Goal: Transaction & Acquisition: Purchase product/service

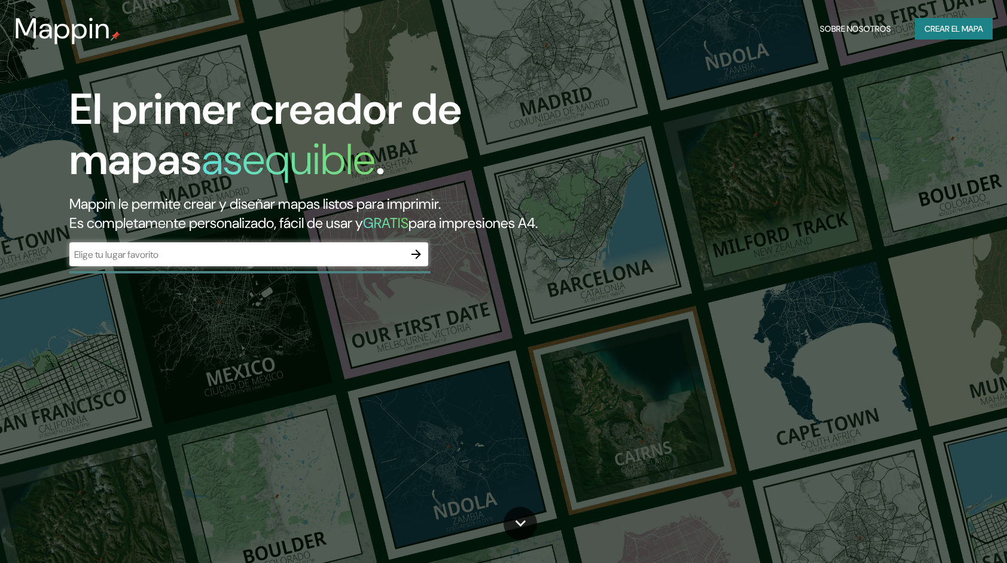
click at [269, 261] on input "text" at bounding box center [236, 255] width 335 height 14
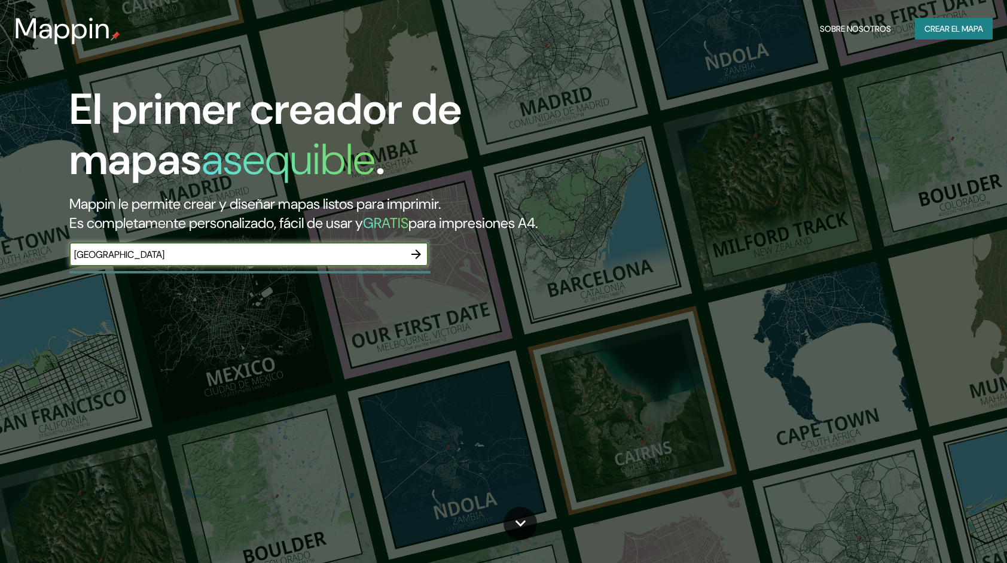
type input "seoul"
drag, startPoint x: 229, startPoint y: 277, endPoint x: 6, endPoint y: 278, distance: 223.1
click at [6, 278] on div "El primer creador de mapas asequible . Mappin le permite crear y diseñar mapas …" at bounding box center [503, 281] width 1007 height 563
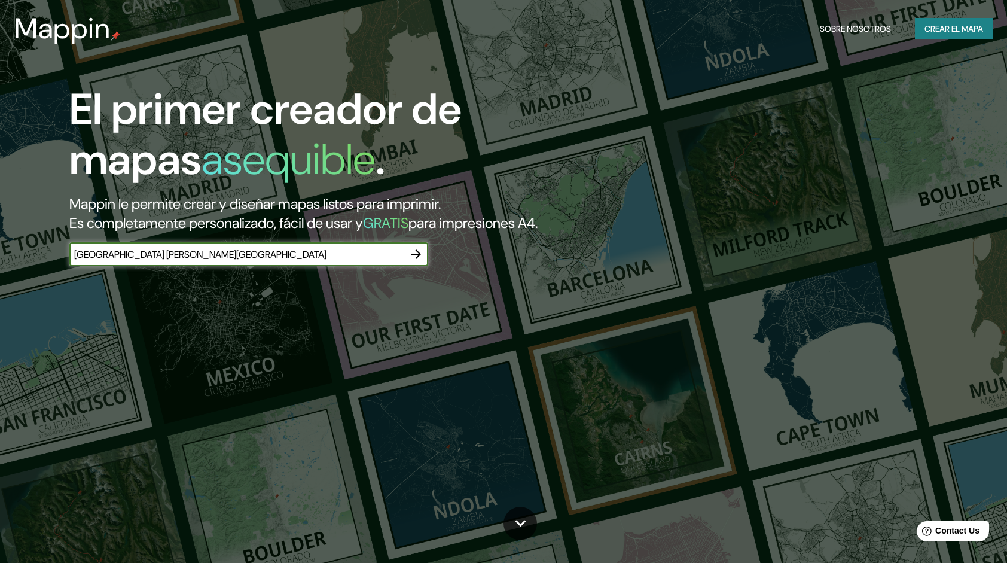
type input "seoul corea del sur"
click at [415, 261] on icon "button" at bounding box center [416, 254] width 14 height 14
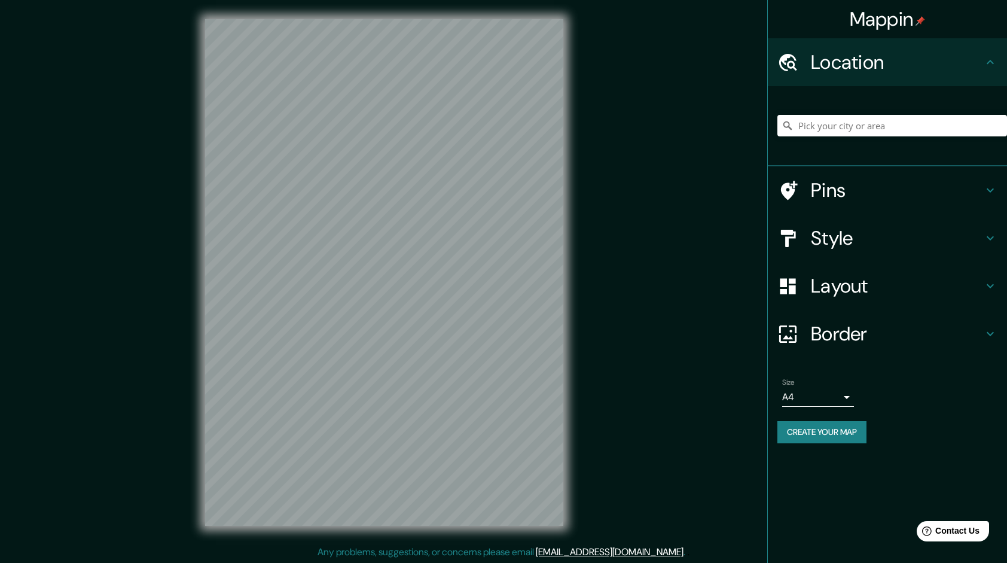
scroll to position [1, 0]
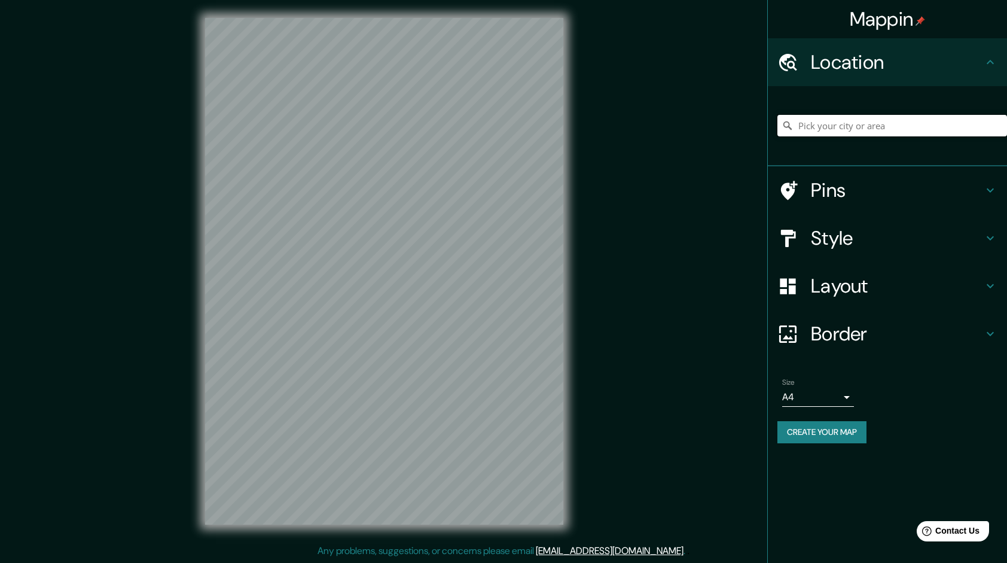
click at [835, 129] on input "Pick your city or area" at bounding box center [893, 126] width 230 height 22
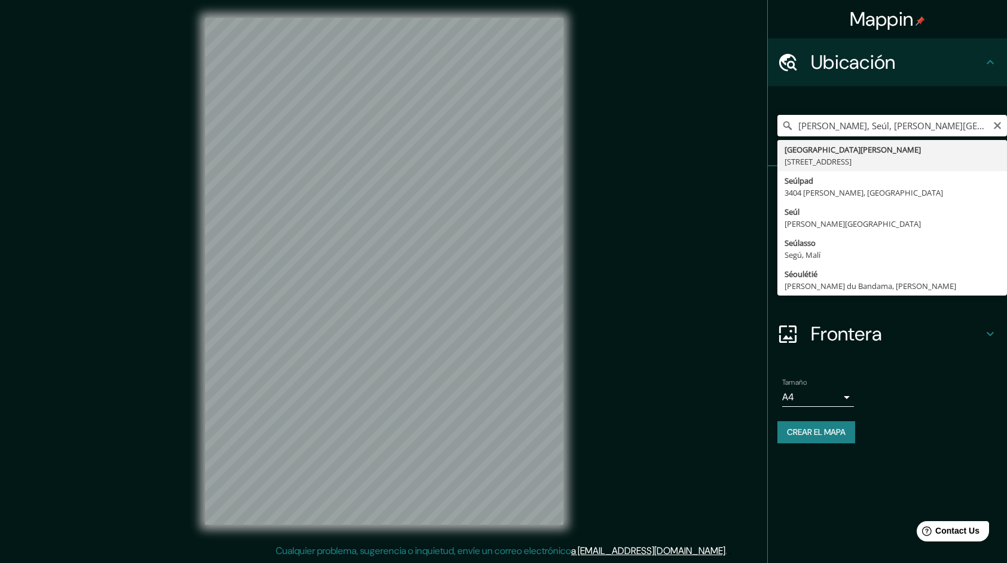
click at [942, 126] on input "Seocho-gu, Seúl, Corea del Sur" at bounding box center [893, 126] width 230 height 22
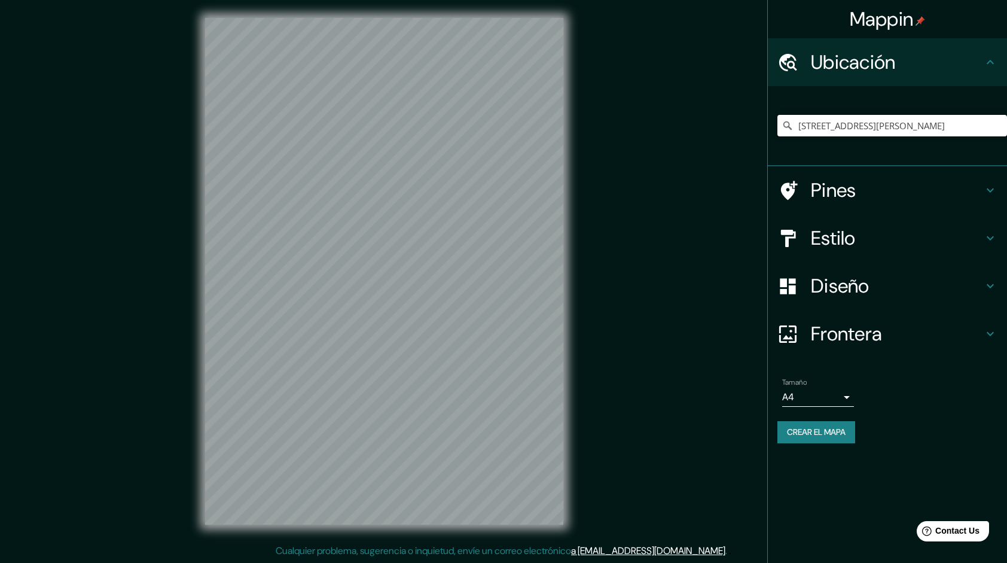
scroll to position [0, 0]
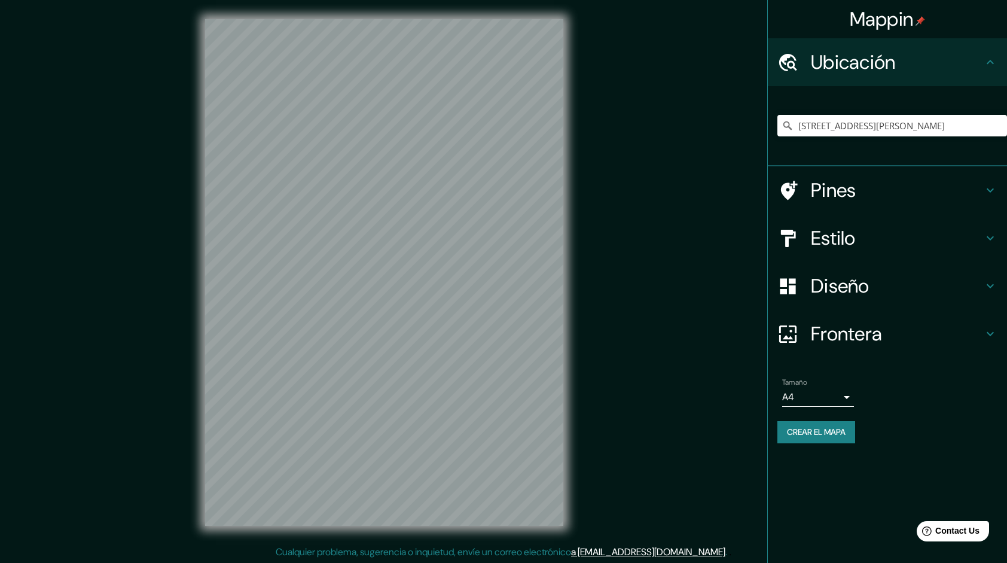
click at [743, 172] on div "Mappin Ubicación Seouls Corners Lane, Mountain Grove, Ontario K0H 2E0, Canadá S…" at bounding box center [503, 282] width 1007 height 564
click at [957, 135] on input "Seouls Corners Lane, Mountain Grove, Ontario K0H 2E0, Canadá" at bounding box center [893, 126] width 230 height 22
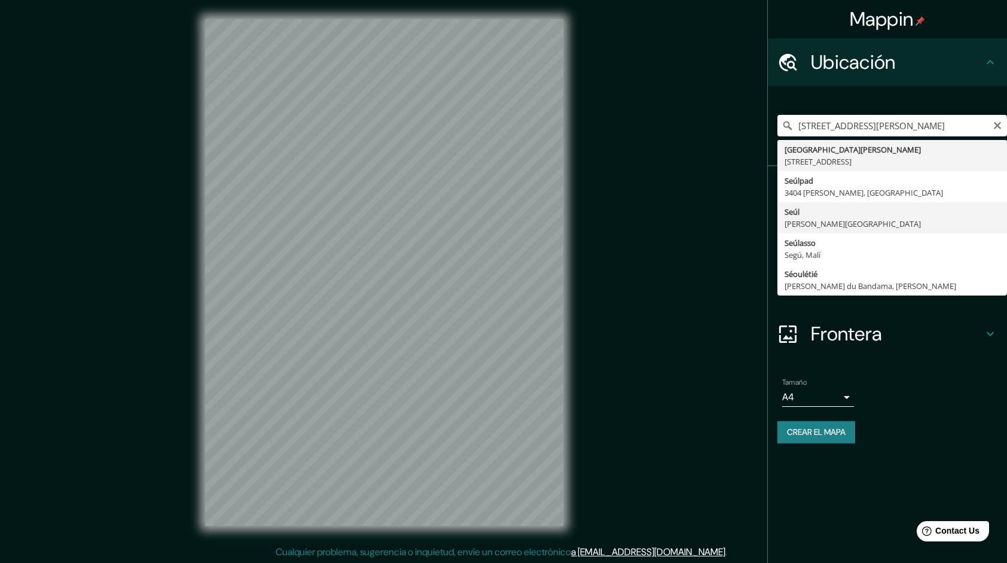
type input "Seúl, Corea del Sur"
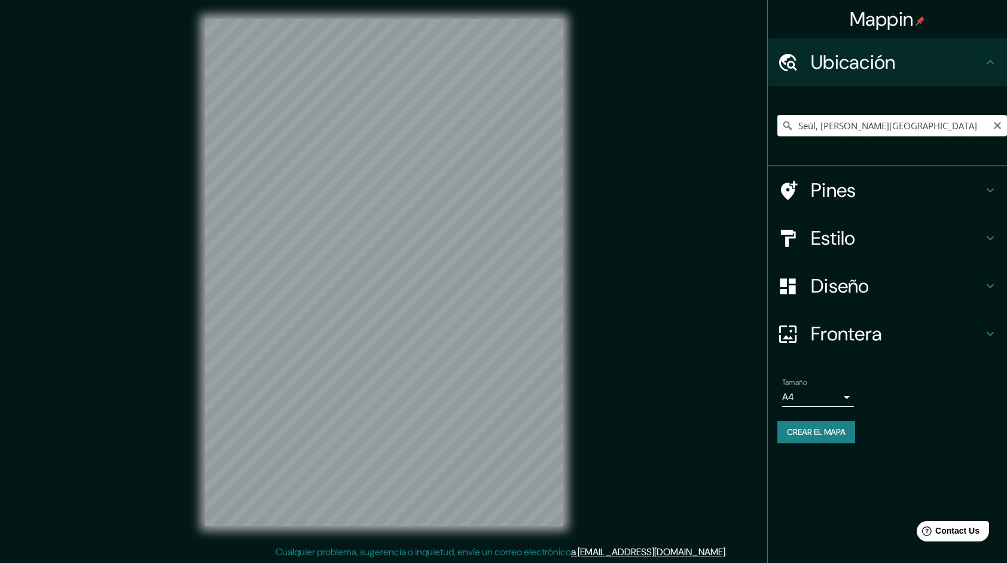
click at [903, 127] on input "Seúl, Corea del Sur" at bounding box center [893, 126] width 230 height 22
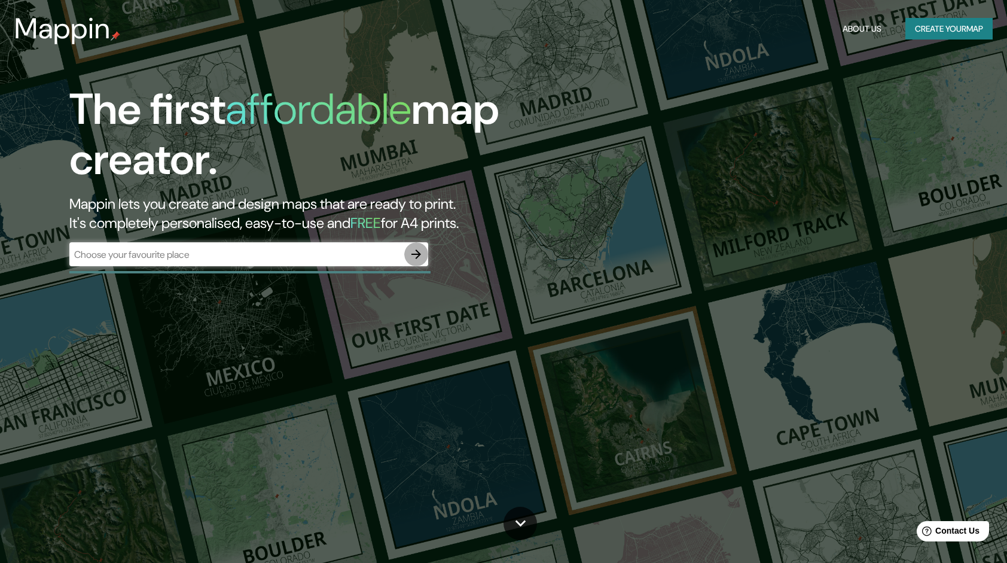
click at [413, 254] on icon "button" at bounding box center [417, 254] width 10 height 10
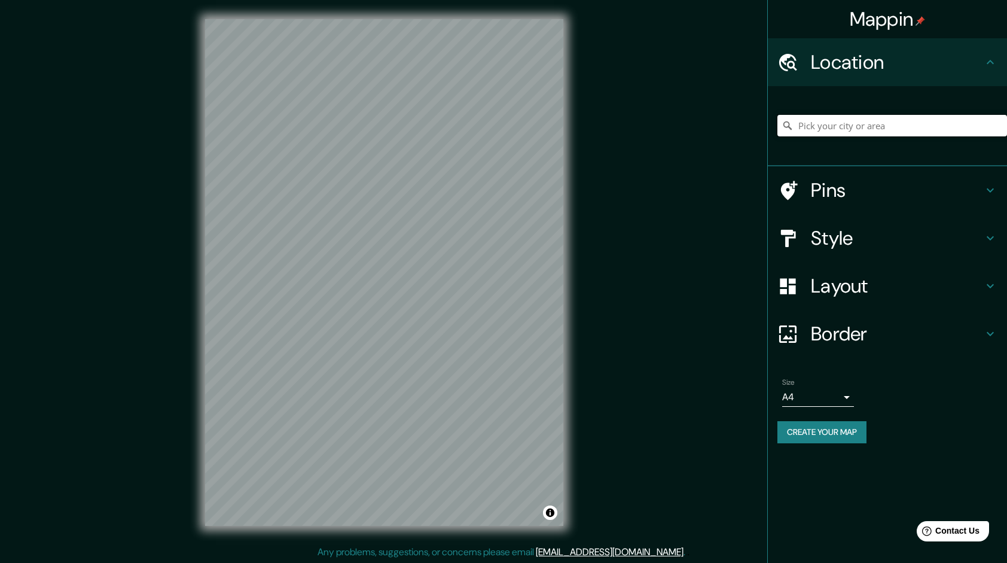
click at [865, 127] on input "Pick your city or area" at bounding box center [893, 126] width 230 height 22
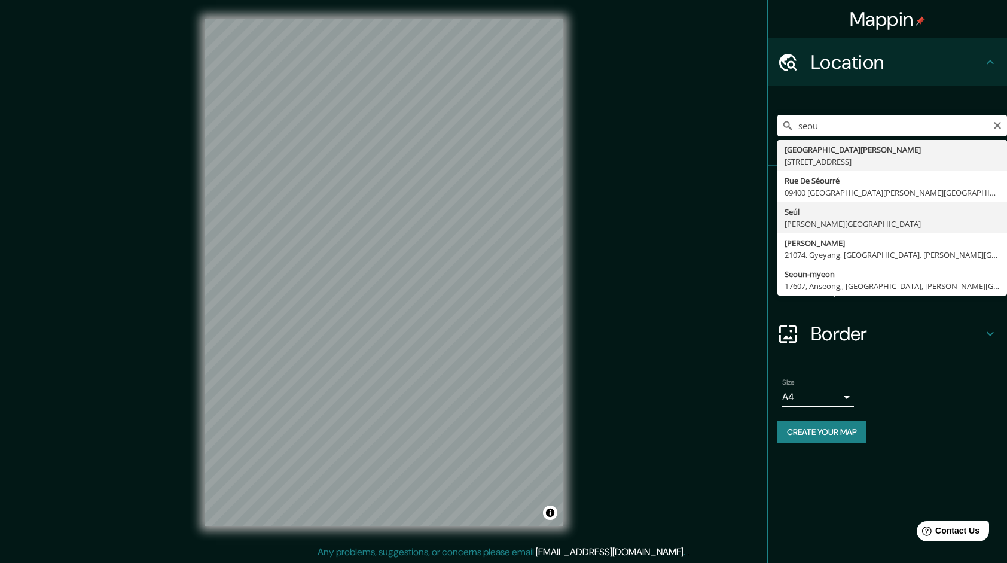
type input "Seúl, Corea del Sur"
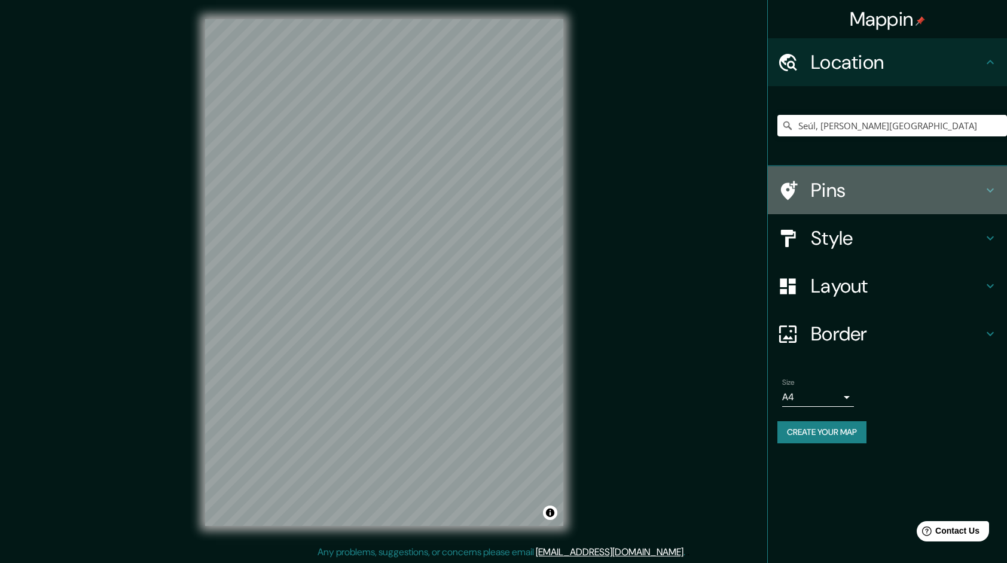
click at [858, 197] on h4 "Pins" at bounding box center [897, 190] width 172 height 24
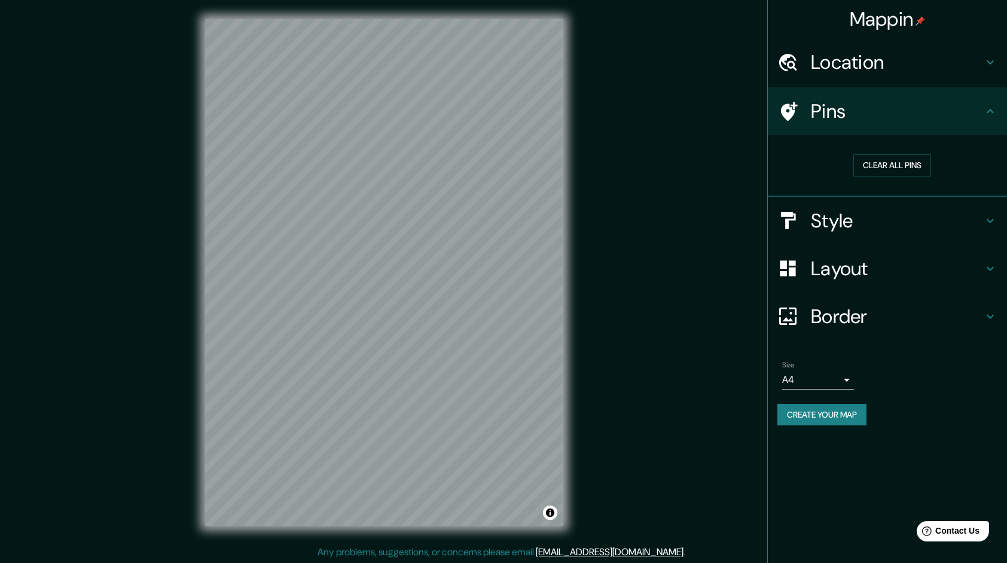
click at [885, 111] on h4 "Pins" at bounding box center [897, 111] width 172 height 24
click at [873, 219] on h4 "Estilo" at bounding box center [897, 221] width 172 height 24
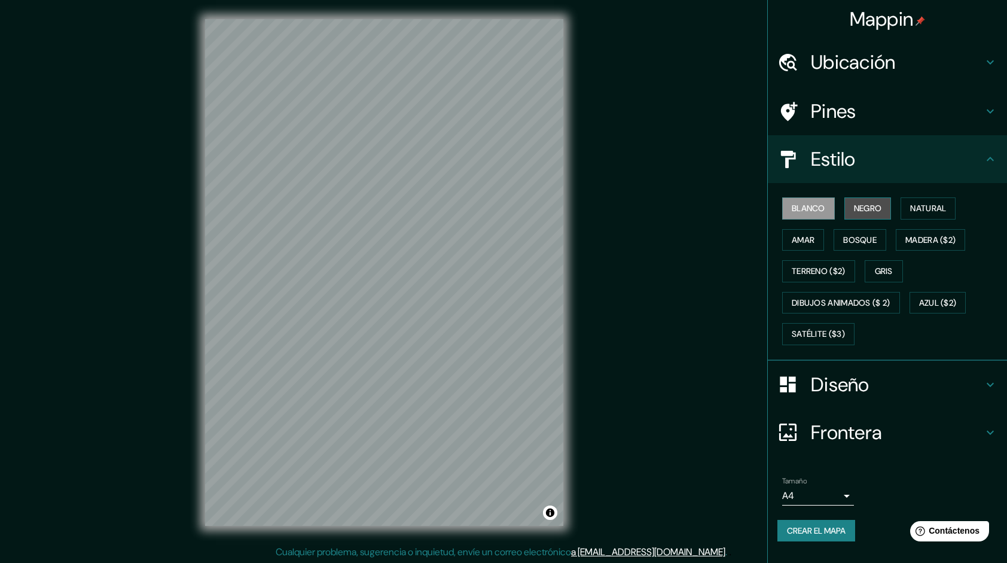
click at [872, 210] on font "Negro" at bounding box center [868, 208] width 28 height 15
click at [935, 209] on font "Natural" at bounding box center [928, 208] width 36 height 15
click at [805, 209] on font "Blanco" at bounding box center [808, 208] width 33 height 15
click at [931, 209] on font "Natural" at bounding box center [928, 208] width 36 height 15
click at [822, 239] on button "Amar" at bounding box center [803, 240] width 42 height 22
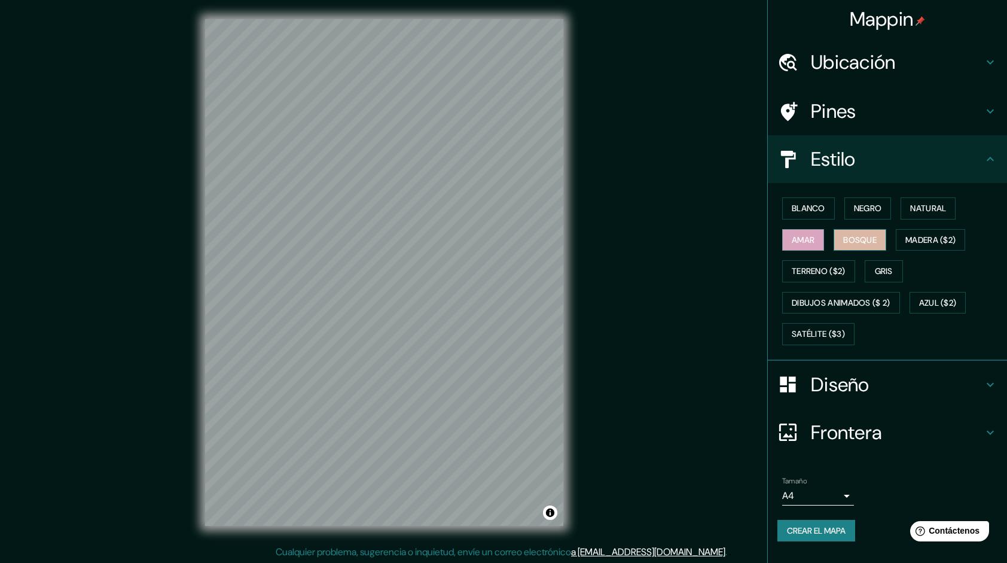
click at [870, 239] on font "Bosque" at bounding box center [859, 240] width 33 height 15
click at [939, 237] on font "Madera ($2)" at bounding box center [931, 240] width 50 height 15
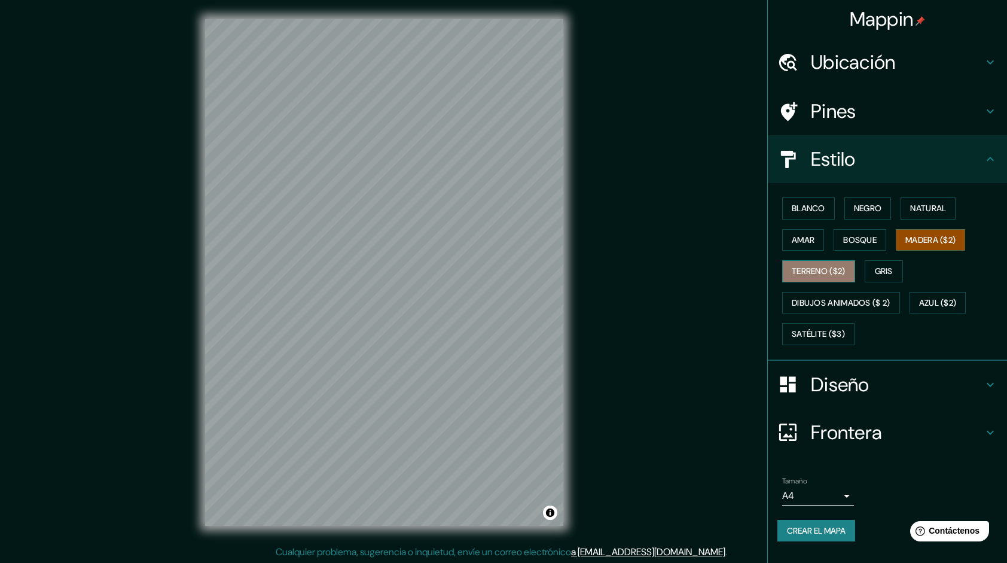
click at [822, 272] on font "Terreno ($2)" at bounding box center [819, 271] width 54 height 15
click at [891, 273] on font "Gris" at bounding box center [884, 271] width 18 height 15
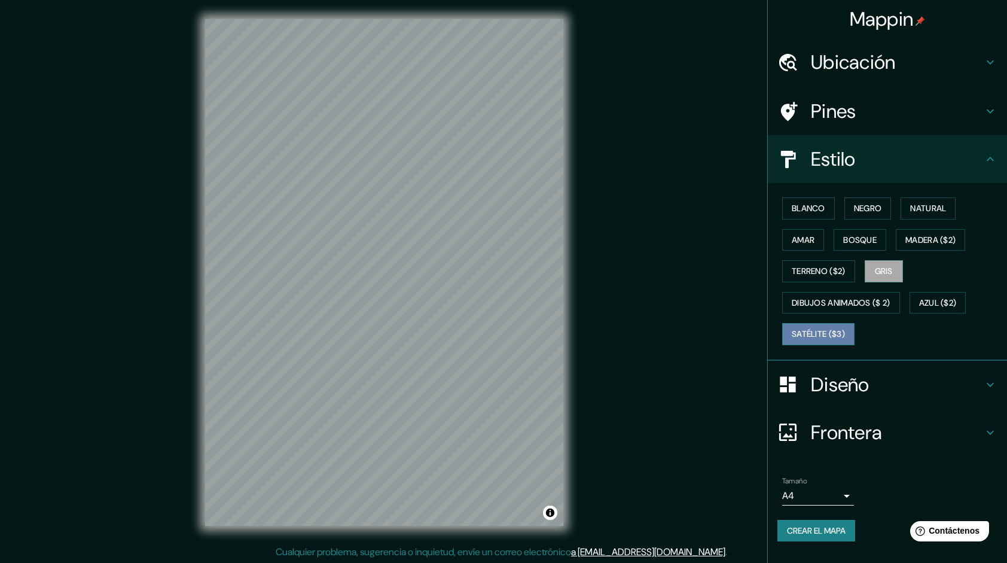
click at [823, 332] on font "Satélite ($3)" at bounding box center [818, 334] width 53 height 15
click at [857, 243] on font "Bosque" at bounding box center [859, 240] width 33 height 15
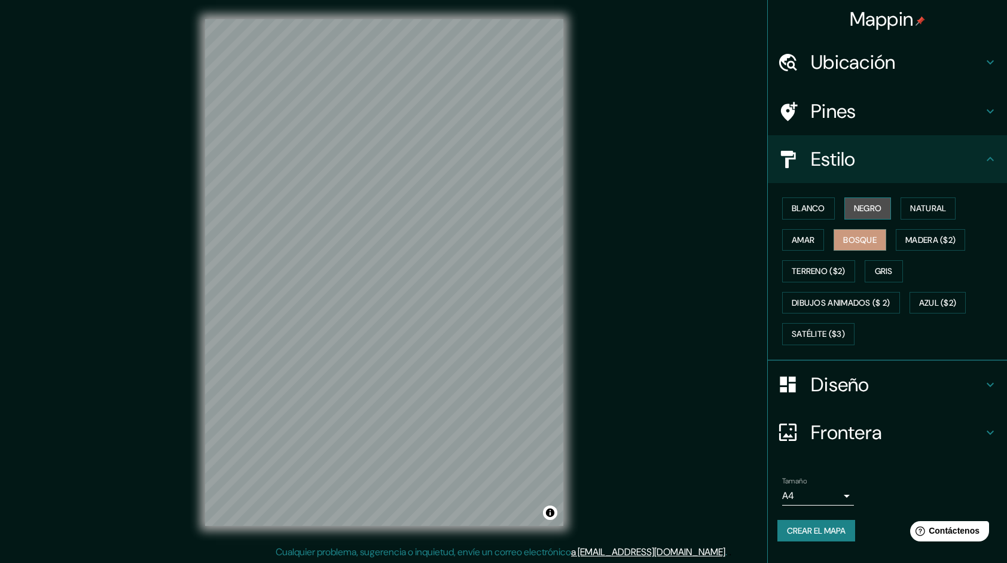
click at [870, 212] on font "Negro" at bounding box center [868, 208] width 28 height 15
click at [921, 208] on font "Natural" at bounding box center [928, 208] width 36 height 15
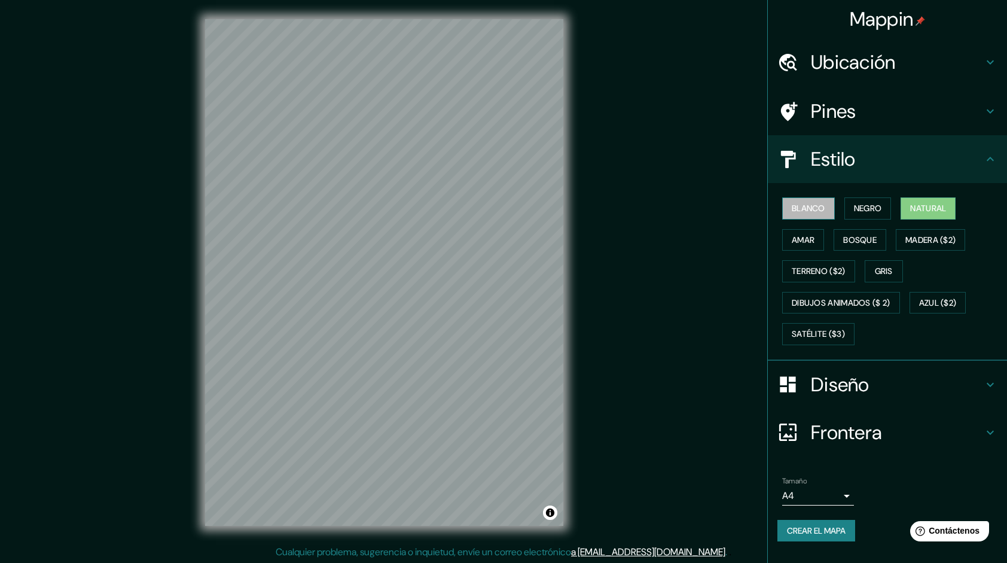
click at [815, 207] on font "Blanco" at bounding box center [808, 208] width 33 height 15
click at [930, 205] on font "Natural" at bounding box center [928, 208] width 36 height 15
click at [879, 209] on font "Negro" at bounding box center [868, 208] width 28 height 15
click at [824, 209] on font "Blanco" at bounding box center [808, 208] width 33 height 15
click at [930, 208] on font "Natural" at bounding box center [928, 208] width 36 height 15
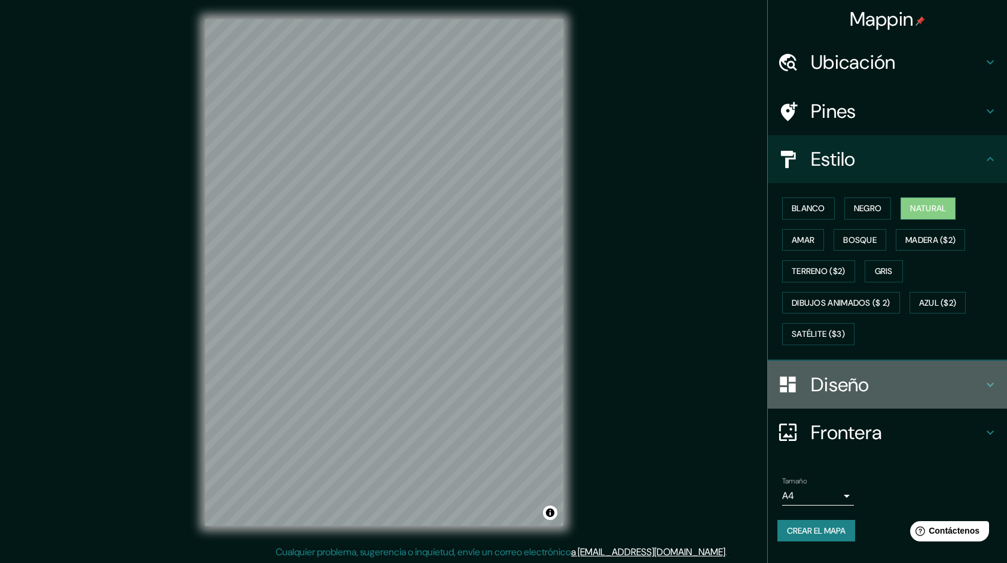
click at [989, 383] on icon at bounding box center [990, 384] width 14 height 14
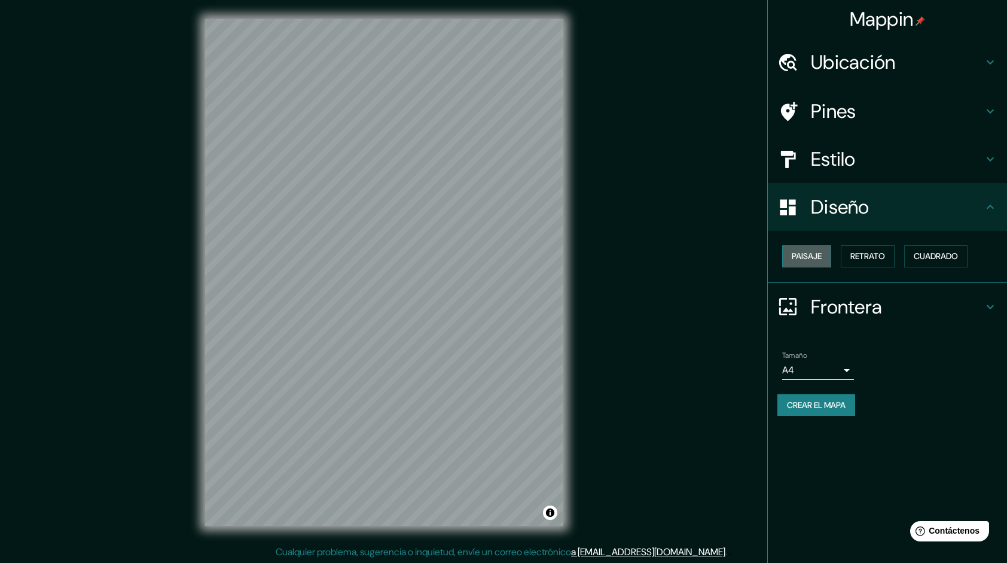
click at [821, 260] on font "Paisaje" at bounding box center [807, 256] width 30 height 15
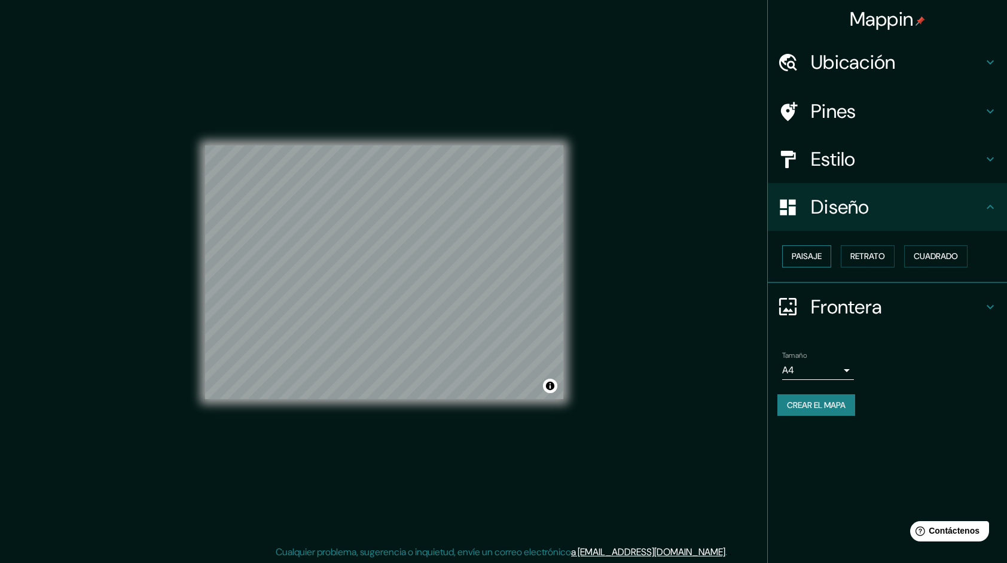
click at [821, 260] on font "Paisaje" at bounding box center [807, 256] width 30 height 15
click at [876, 262] on font "Retrato" at bounding box center [868, 256] width 35 height 15
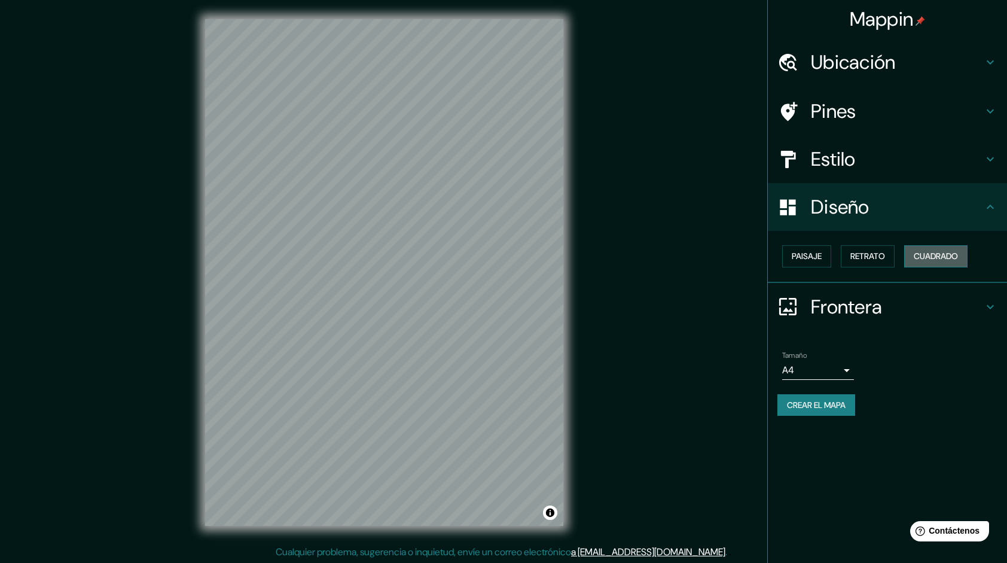
click at [943, 257] on font "Cuadrado" at bounding box center [936, 256] width 44 height 15
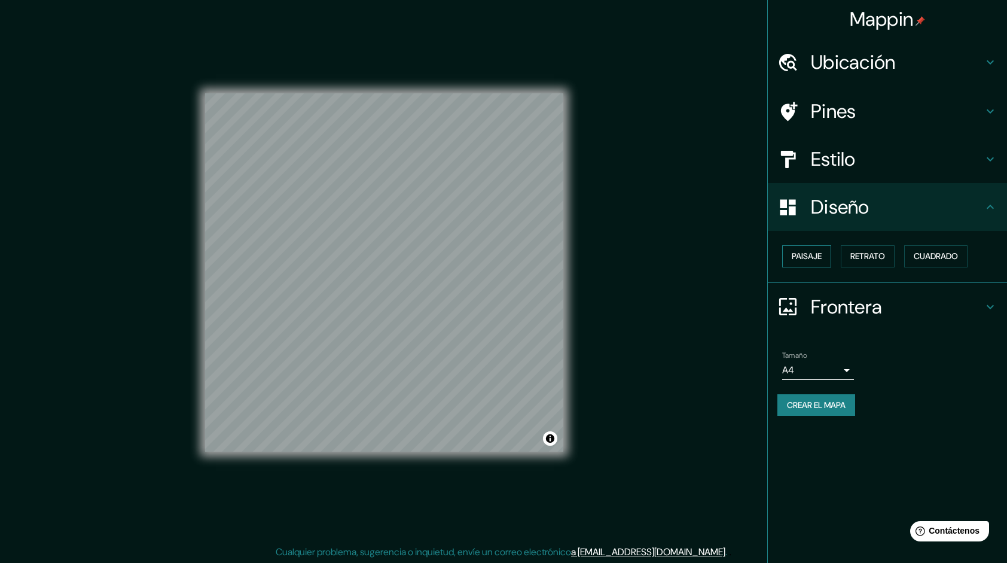
click at [822, 260] on font "Paisaje" at bounding box center [807, 256] width 30 height 15
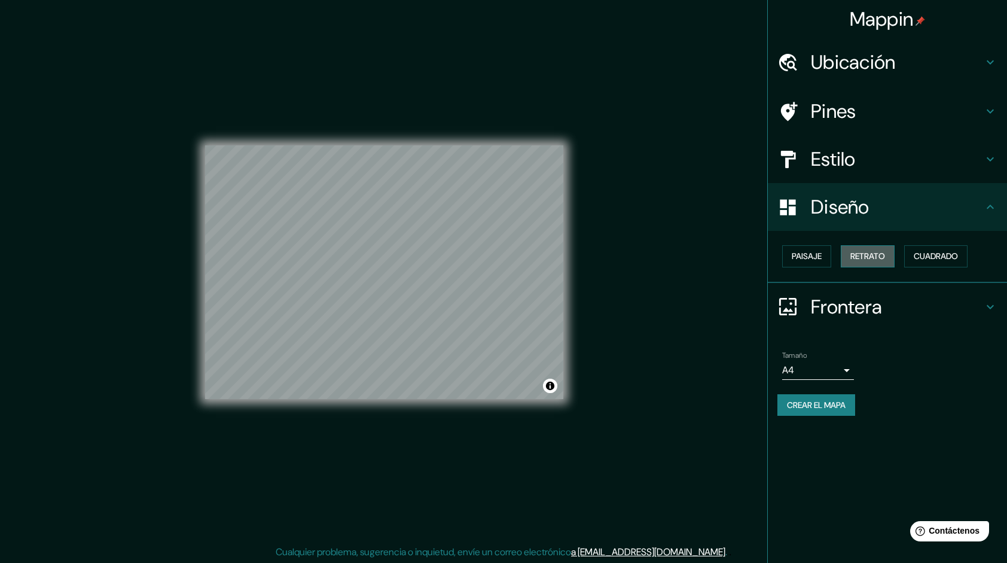
click at [872, 258] on font "Retrato" at bounding box center [868, 256] width 35 height 15
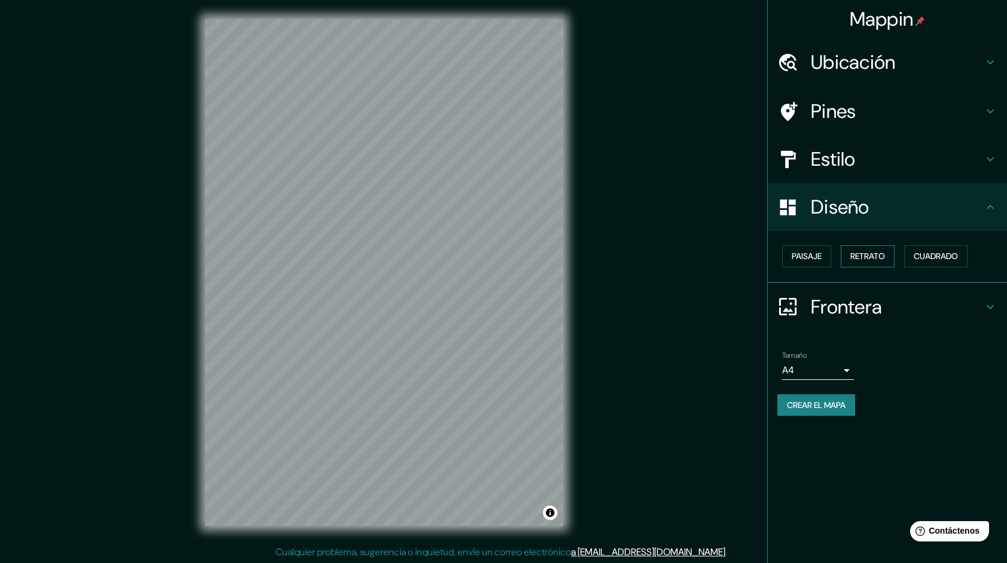
click at [878, 259] on font "Retrato" at bounding box center [868, 256] width 35 height 15
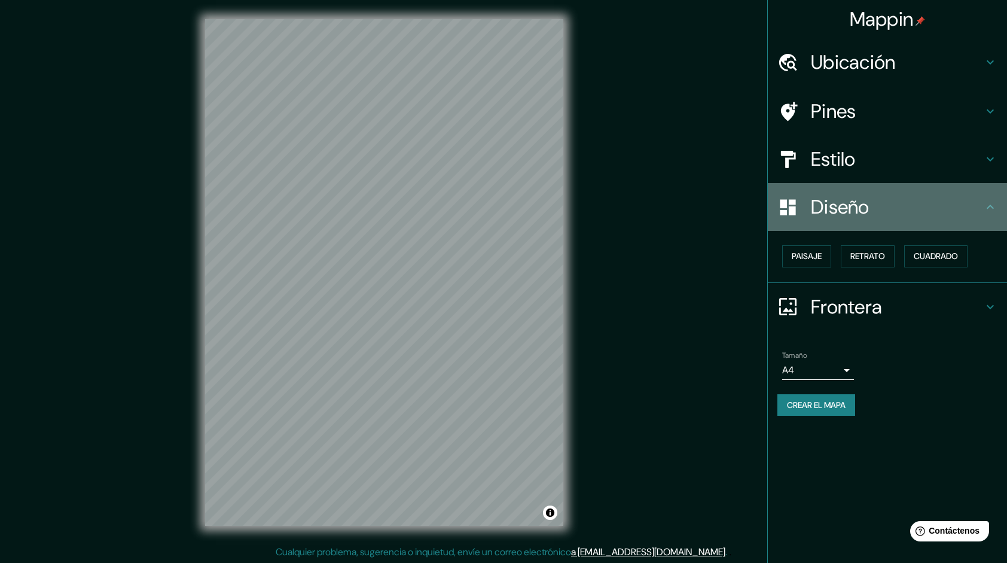
click at [991, 208] on icon at bounding box center [990, 207] width 14 height 14
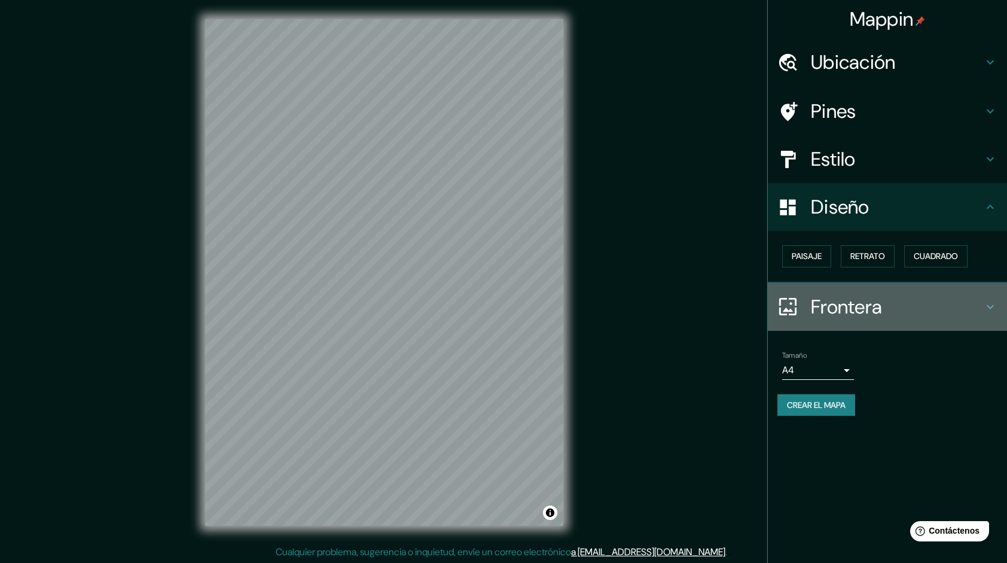
click at [991, 309] on icon at bounding box center [990, 307] width 14 height 14
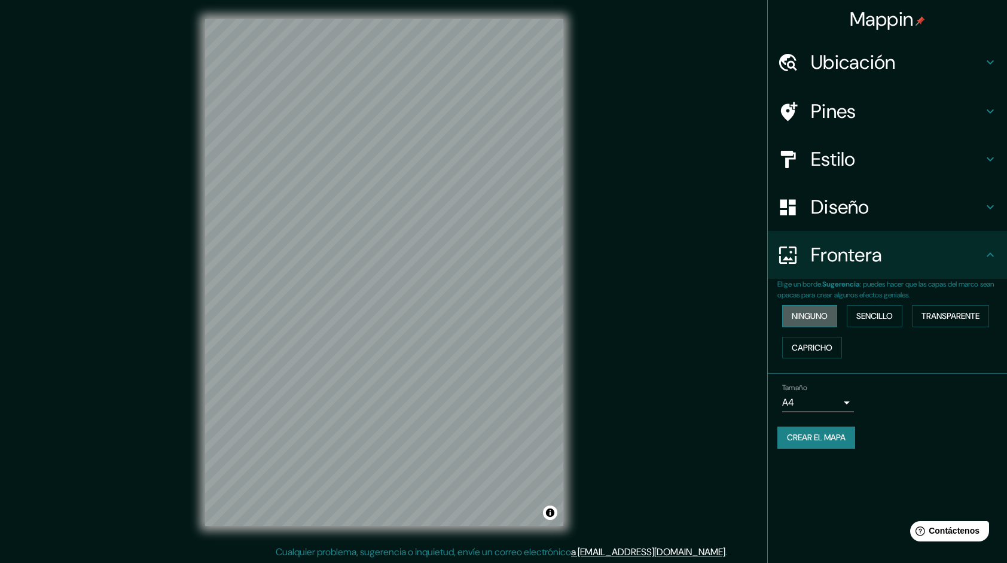
click at [817, 316] on font "Ninguno" at bounding box center [810, 316] width 36 height 15
click at [876, 315] on font "Sencillo" at bounding box center [875, 316] width 36 height 15
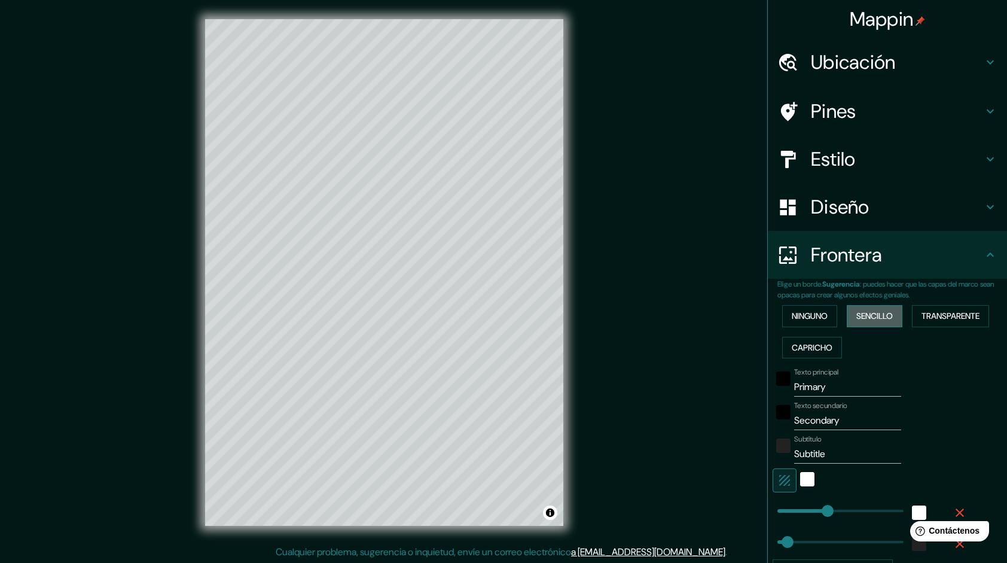
click at [876, 315] on font "Sencillo" at bounding box center [875, 316] width 36 height 15
type input "240"
type input "48"
click at [822, 315] on button "Ninguno" at bounding box center [809, 316] width 55 height 22
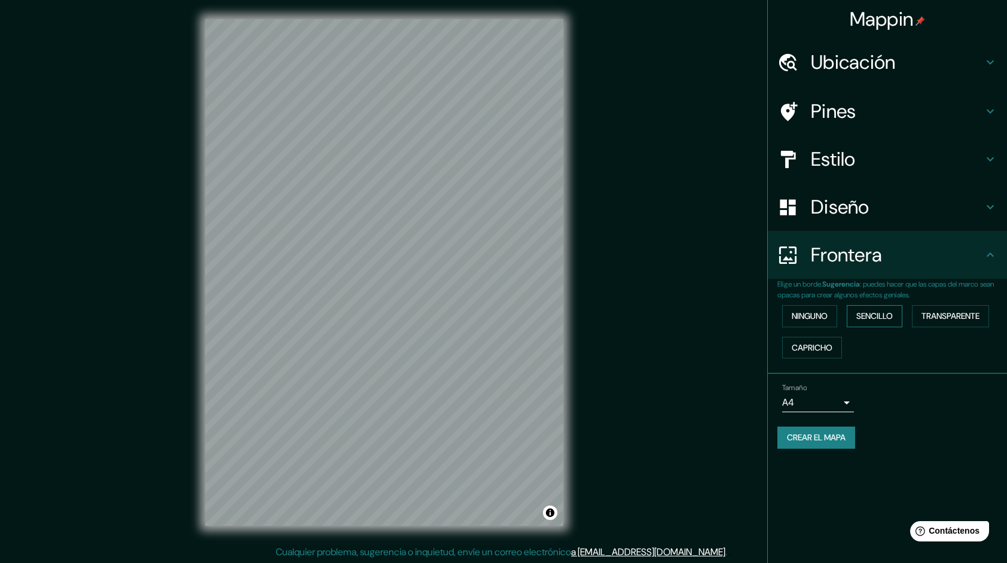
click at [882, 318] on font "Sencillo" at bounding box center [875, 316] width 36 height 15
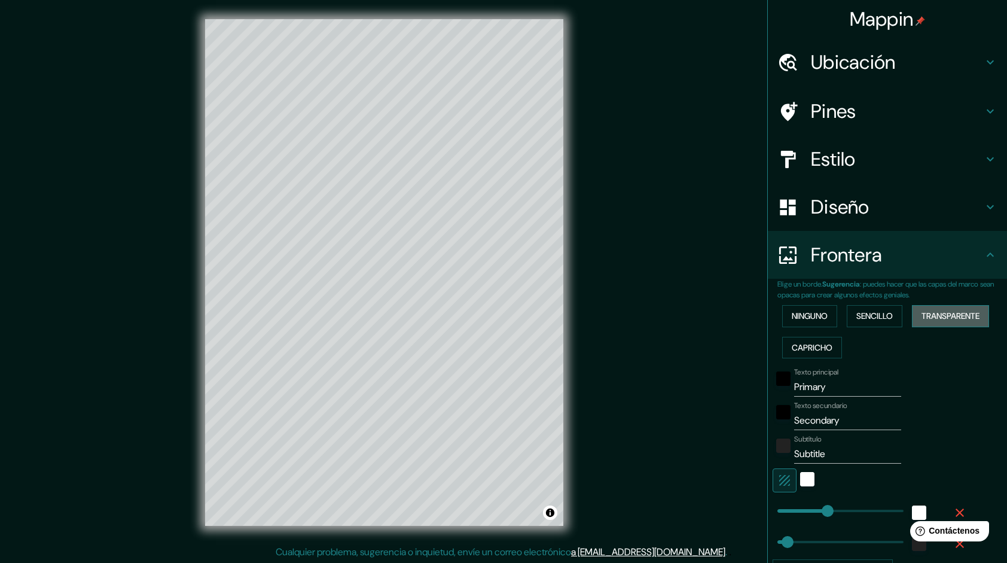
click at [944, 317] on font "Transparente" at bounding box center [951, 316] width 58 height 15
click at [815, 352] on font "Capricho" at bounding box center [812, 347] width 41 height 15
click at [803, 321] on font "Ninguno" at bounding box center [810, 316] width 36 height 15
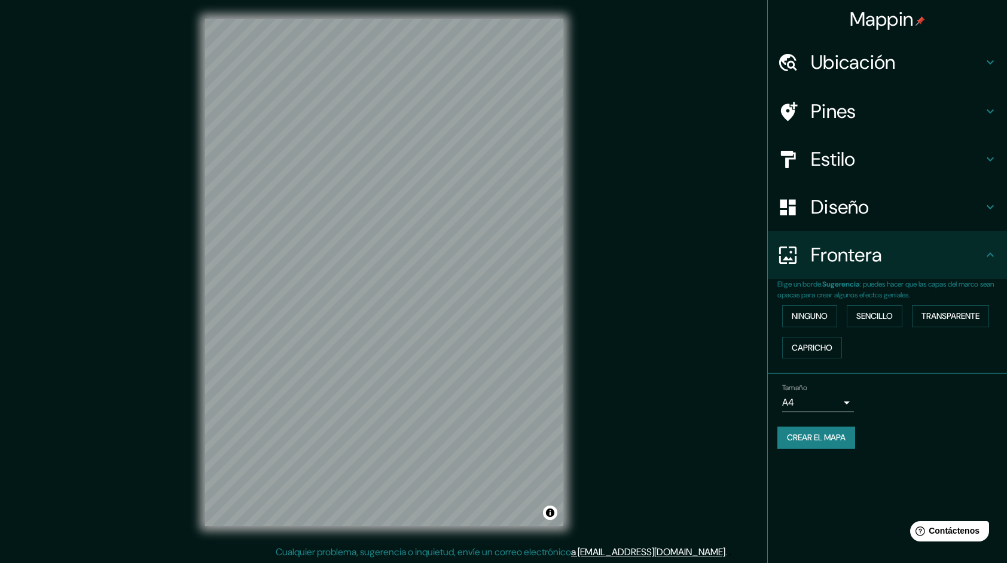
click at [830, 438] on font "Crear el mapa" at bounding box center [816, 437] width 59 height 15
click at [827, 440] on div "Crear el mapa" at bounding box center [888, 437] width 220 height 22
click at [827, 440] on font "Crear el mapa" at bounding box center [816, 437] width 59 height 15
click at [836, 438] on font "Crear el mapa" at bounding box center [816, 437] width 59 height 15
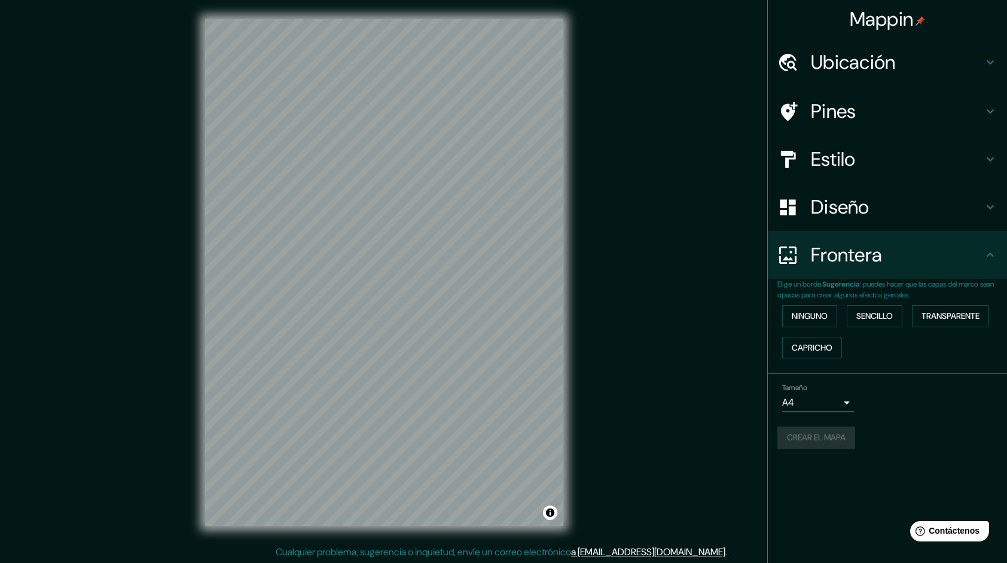
click at [836, 438] on div "Crear el mapa" at bounding box center [888, 437] width 220 height 22
click at [935, 441] on div "Crear el mapa" at bounding box center [888, 437] width 220 height 22
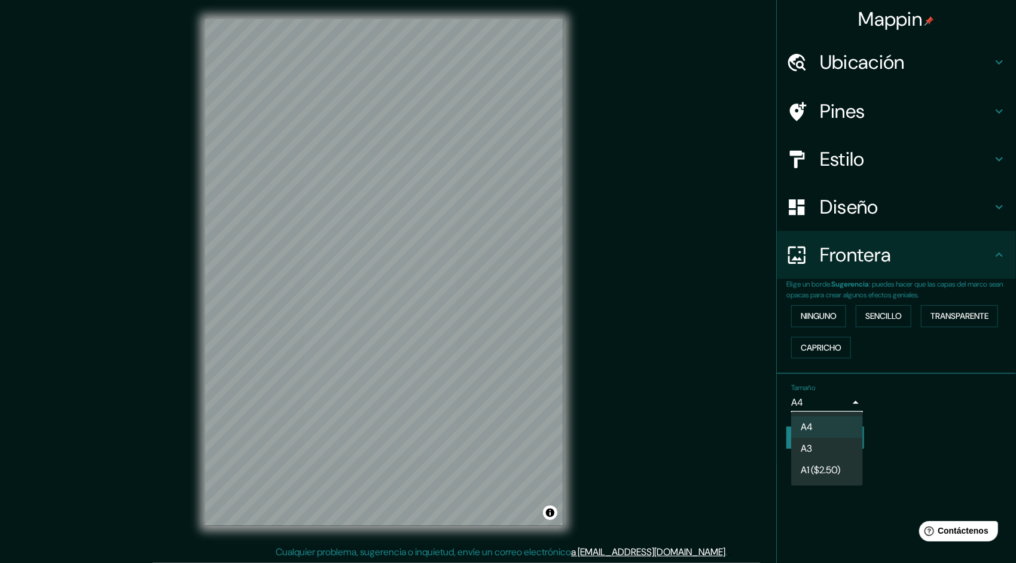
click at [847, 402] on body "Mappin Ubicación Seúl, Corea del Sur Pines Estilo Diseño Frontera Elige un bord…" at bounding box center [508, 281] width 1016 height 563
click at [847, 402] on div at bounding box center [508, 281] width 1016 height 563
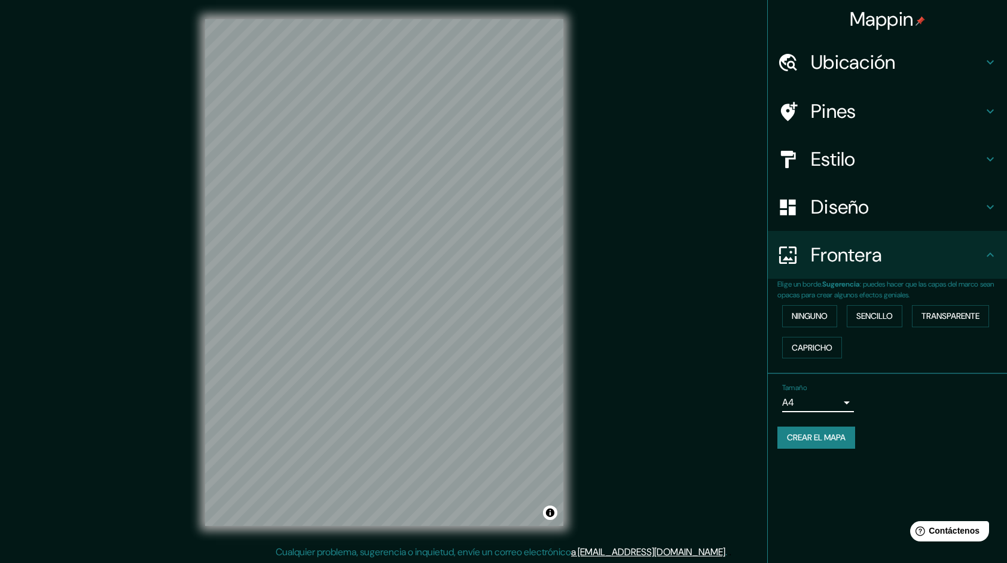
click at [959, 474] on div "Mappin Ubicación Seúl, Corea del Sur Pines Estilo Diseño Frontera Elige un bord…" at bounding box center [887, 281] width 240 height 563
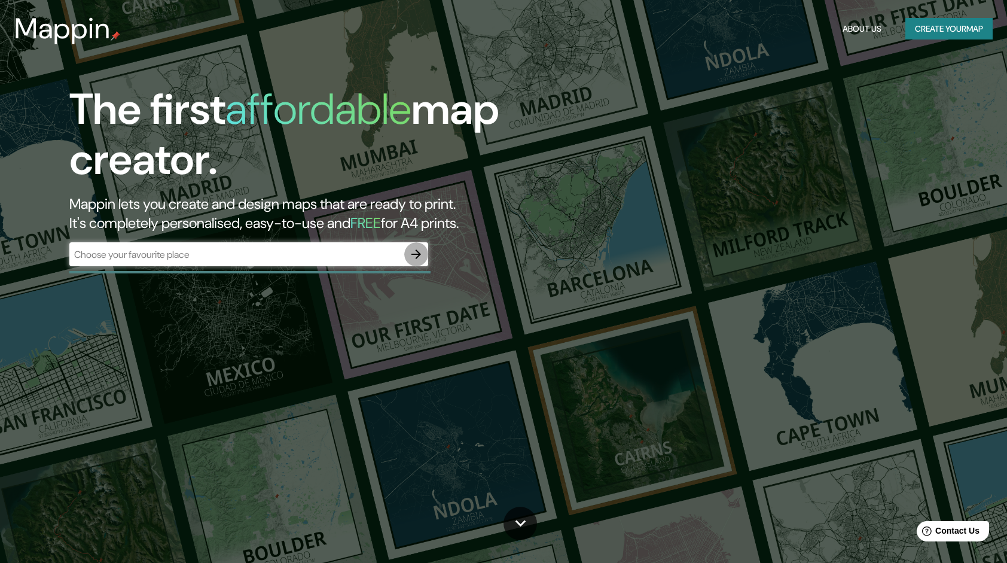
click at [418, 260] on icon "button" at bounding box center [416, 254] width 14 height 14
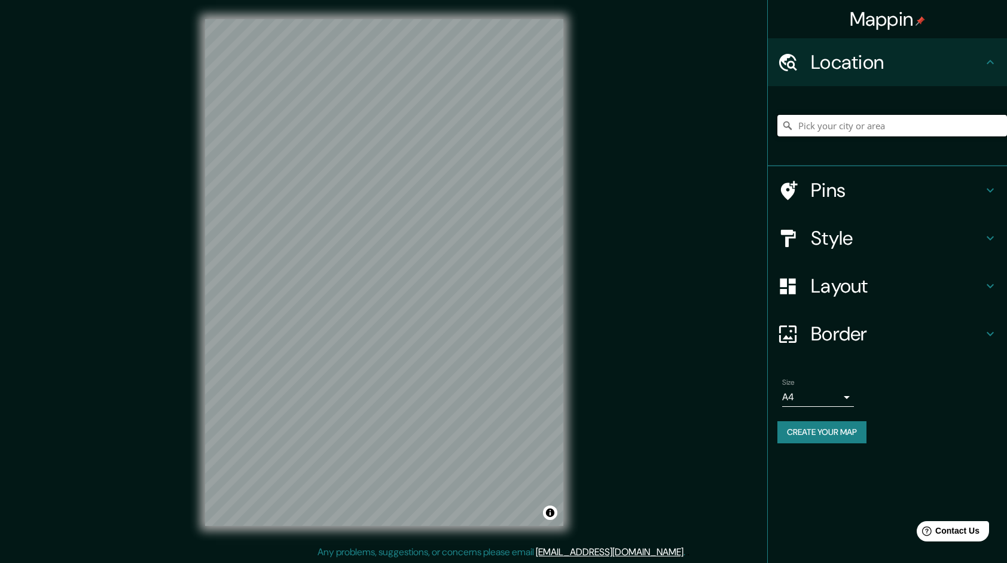
click at [879, 126] on input "Pick your city or area" at bounding box center [893, 126] width 230 height 22
paste input "Busan"
type input "Busan, Corea del Sur"
click at [851, 242] on h4 "Style" at bounding box center [897, 238] width 172 height 24
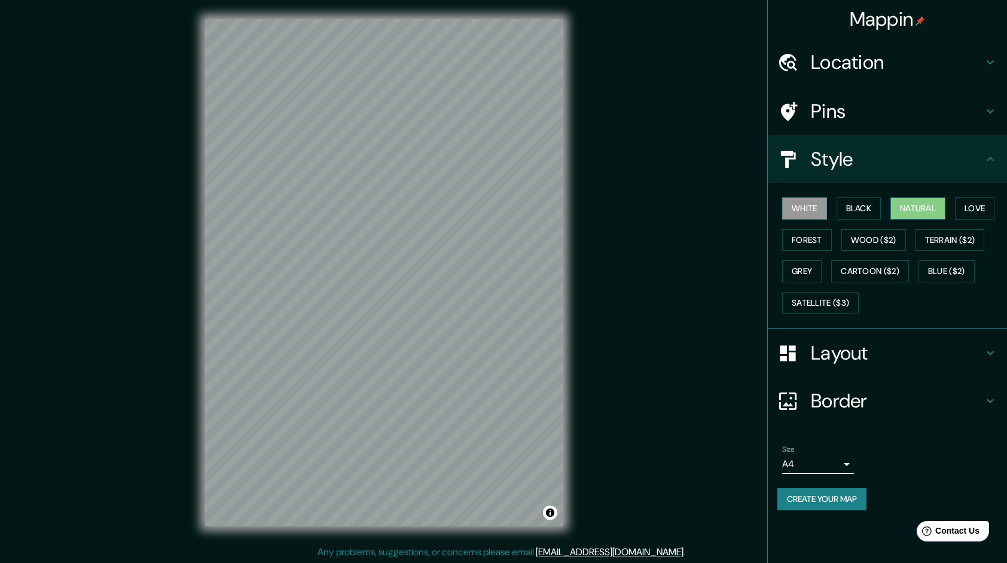
click at [918, 208] on button "Natural" at bounding box center [918, 208] width 55 height 22
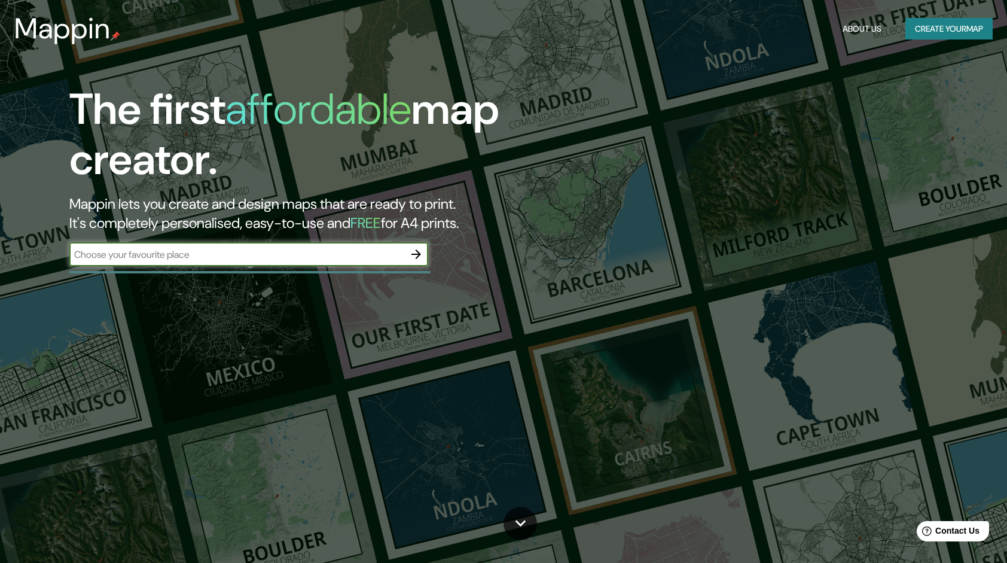
click at [415, 255] on icon "button" at bounding box center [416, 254] width 14 height 14
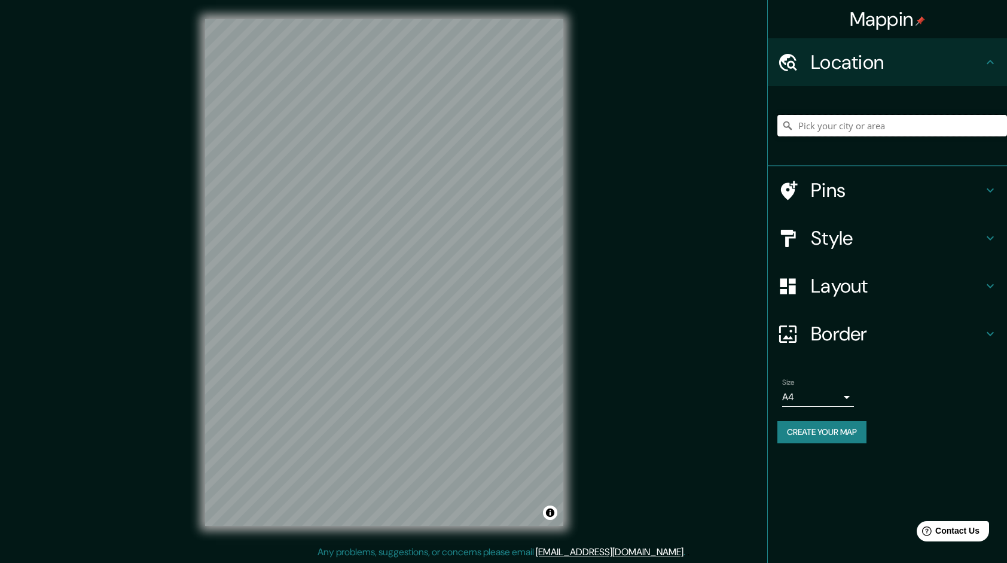
click at [882, 129] on input "Pick your city or area" at bounding box center [893, 126] width 230 height 22
paste input "Busan"
type input "Busan, Corea del Sur"
click at [842, 243] on h4 "Style" at bounding box center [897, 238] width 172 height 24
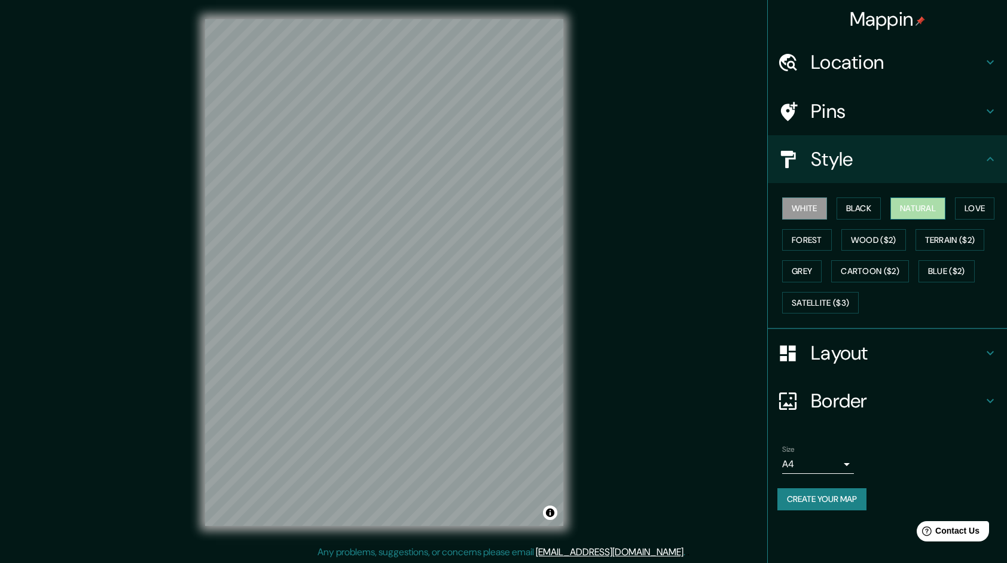
click at [925, 214] on button "Natural" at bounding box center [918, 208] width 55 height 22
click at [822, 496] on button "Create your map" at bounding box center [822, 499] width 89 height 22
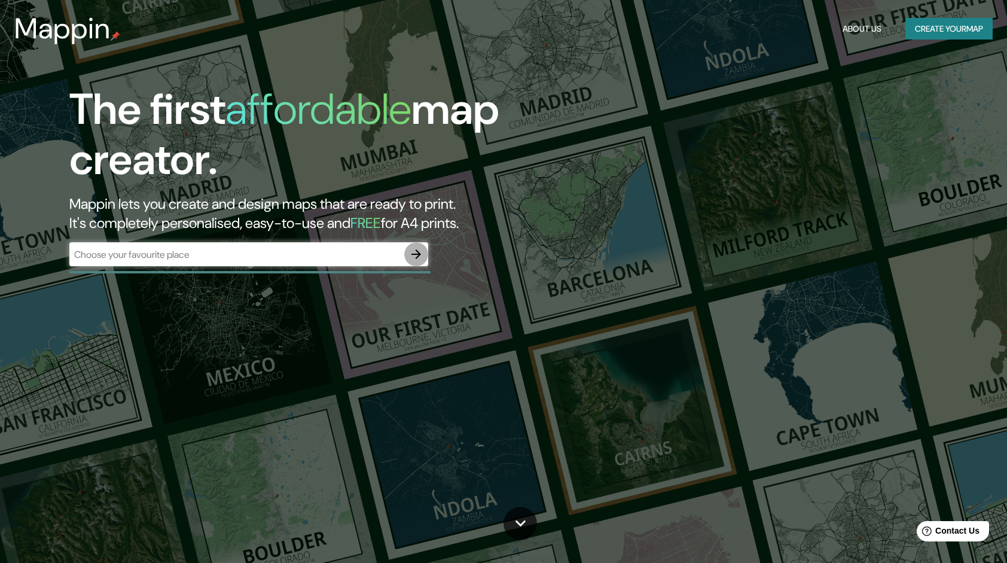
click at [416, 253] on icon "button" at bounding box center [416, 254] width 14 height 14
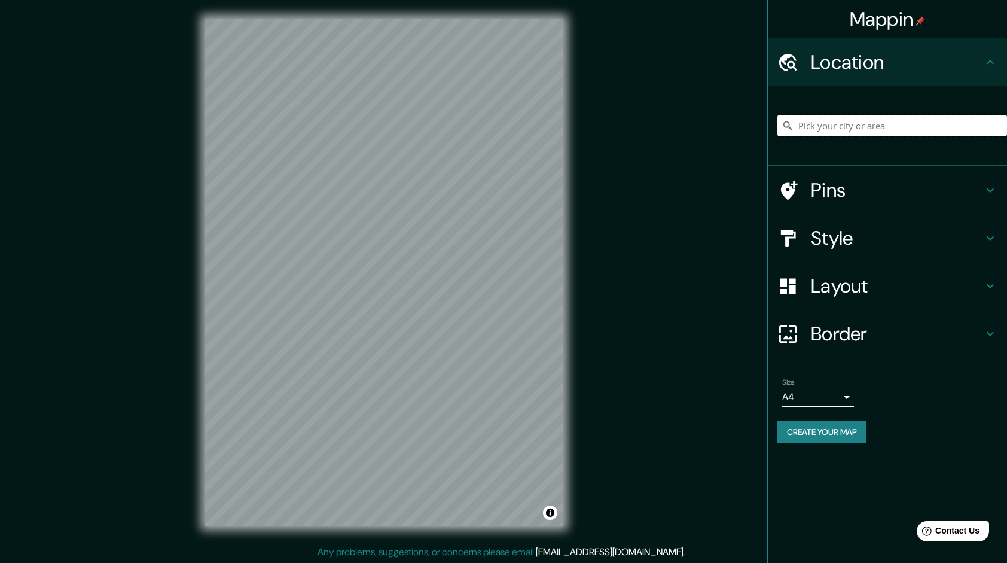
click at [810, 123] on input "Pick your city or area" at bounding box center [893, 126] width 230 height 22
paste input "Busan"
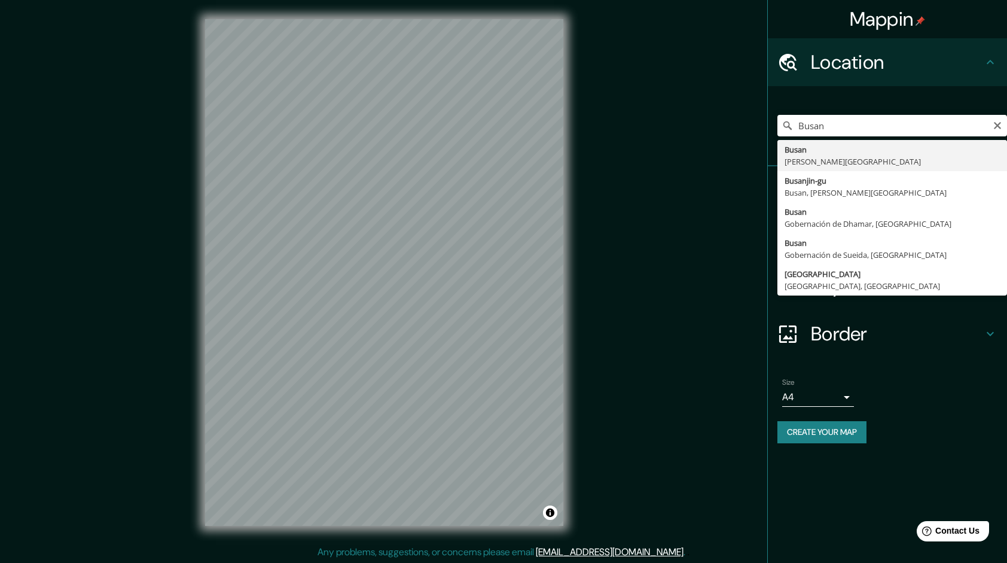
type input "Busan, Corea del Sur"
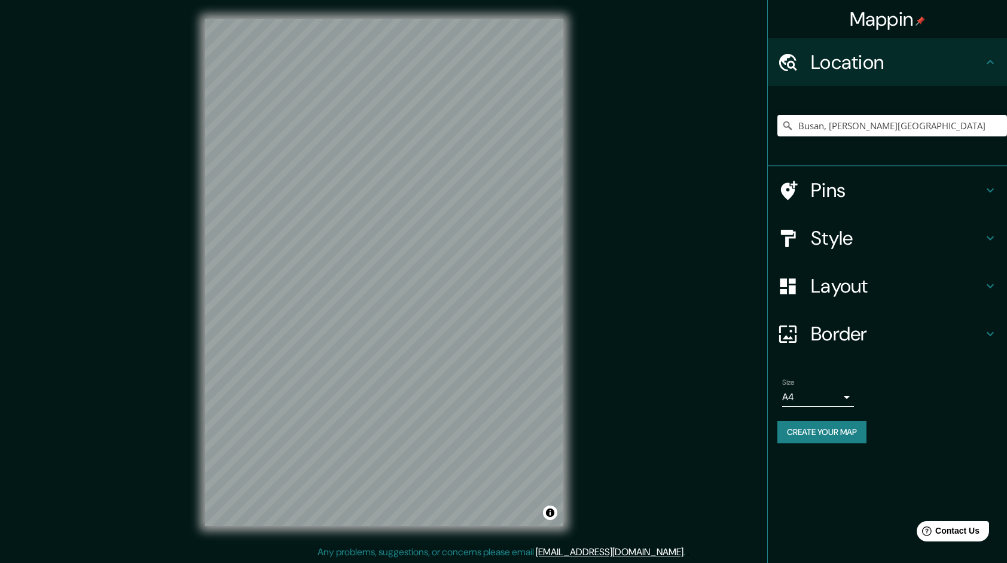
click at [846, 244] on h4 "Style" at bounding box center [897, 238] width 172 height 24
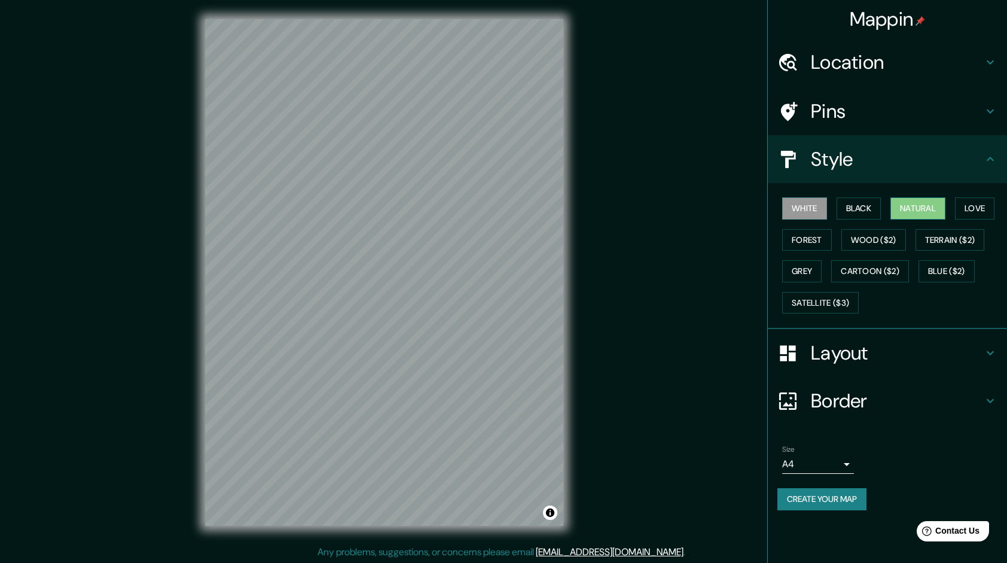
click at [924, 211] on button "Natural" at bounding box center [918, 208] width 55 height 22
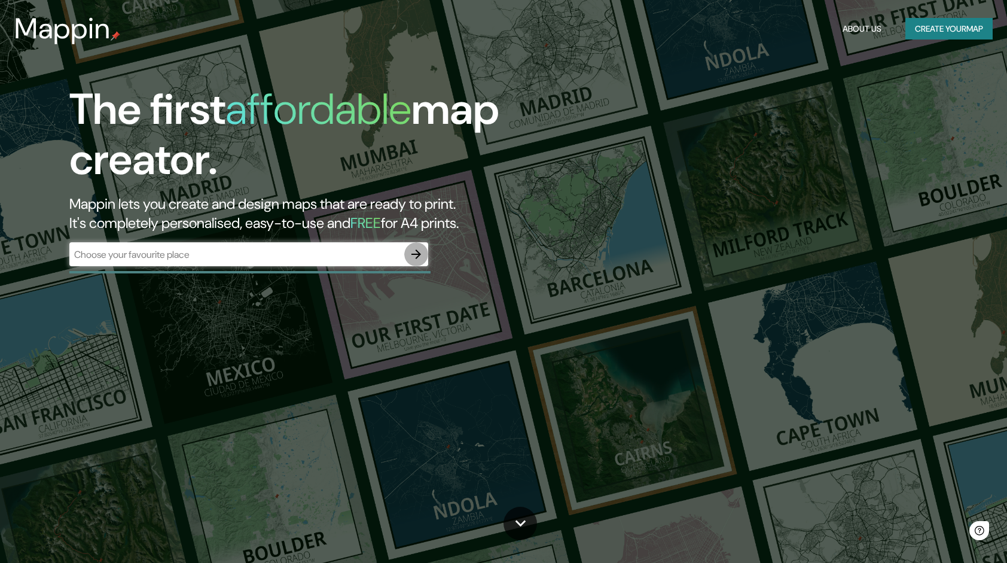
click at [416, 260] on icon "button" at bounding box center [416, 254] width 14 height 14
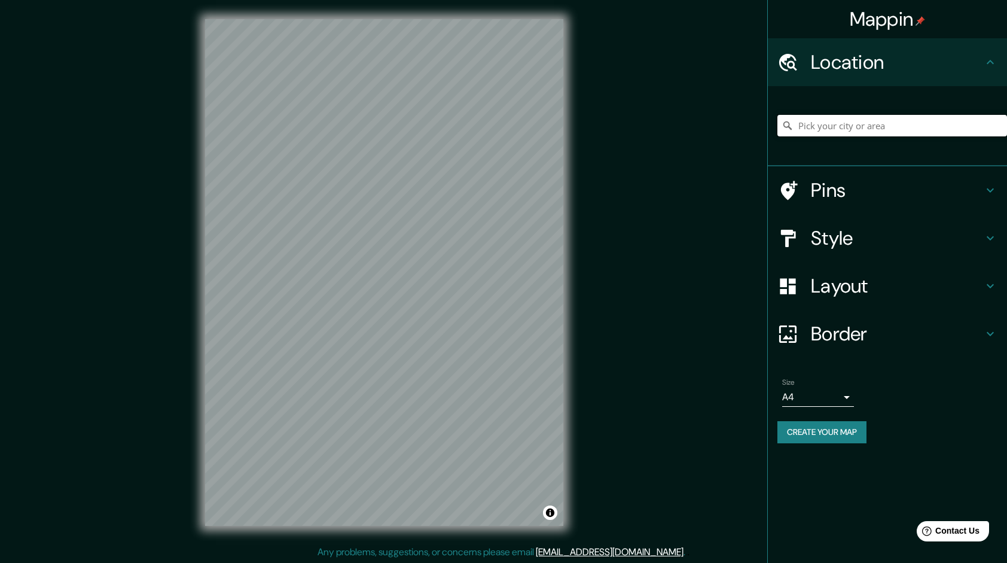
click at [845, 126] on input "Pick your city or area" at bounding box center [893, 126] width 230 height 22
paste input "Incheon"
type input "Incheon, Corea del Sur"
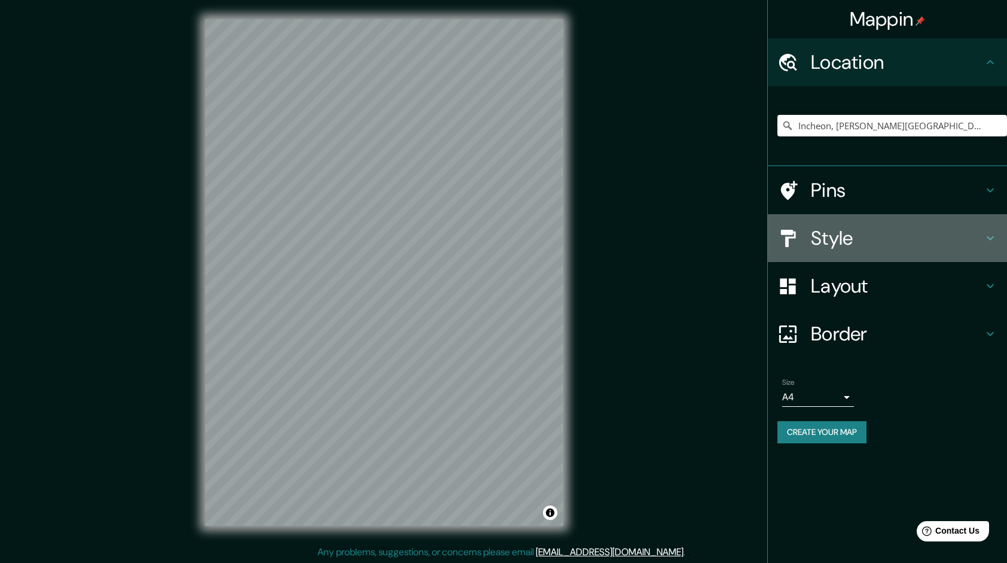
click at [844, 241] on h4 "Style" at bounding box center [897, 238] width 172 height 24
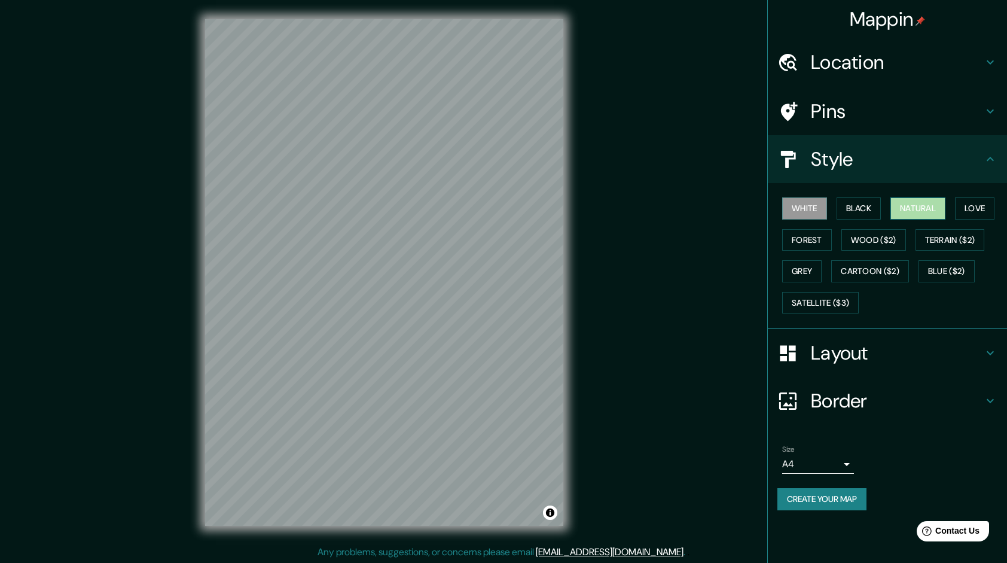
click at [930, 214] on button "Natural" at bounding box center [918, 208] width 55 height 22
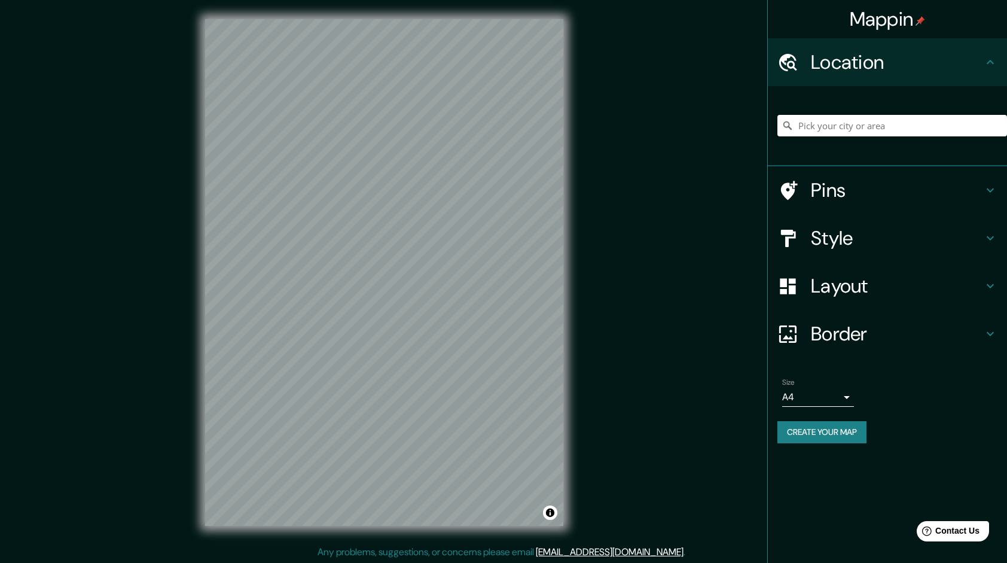
click at [840, 130] on input "Pick your city or area" at bounding box center [893, 126] width 230 height 22
paste input "Incheon"
type input "Incheon, [PERSON_NAME][GEOGRAPHIC_DATA]"
click at [953, 409] on div "Size A4 single" at bounding box center [888, 392] width 220 height 38
click at [882, 242] on h4 "Style" at bounding box center [897, 238] width 172 height 24
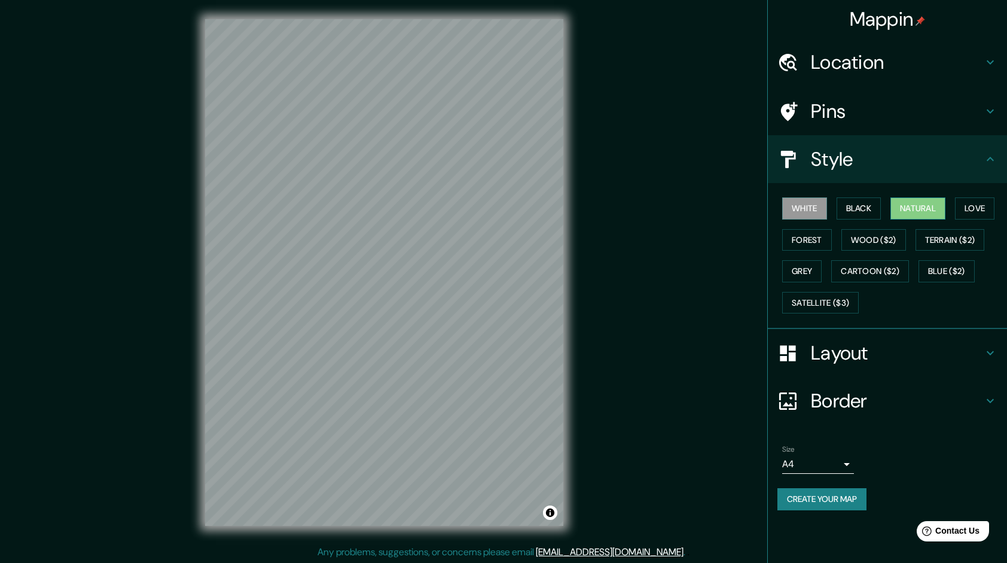
click at [927, 208] on button "Natural" at bounding box center [918, 208] width 55 height 22
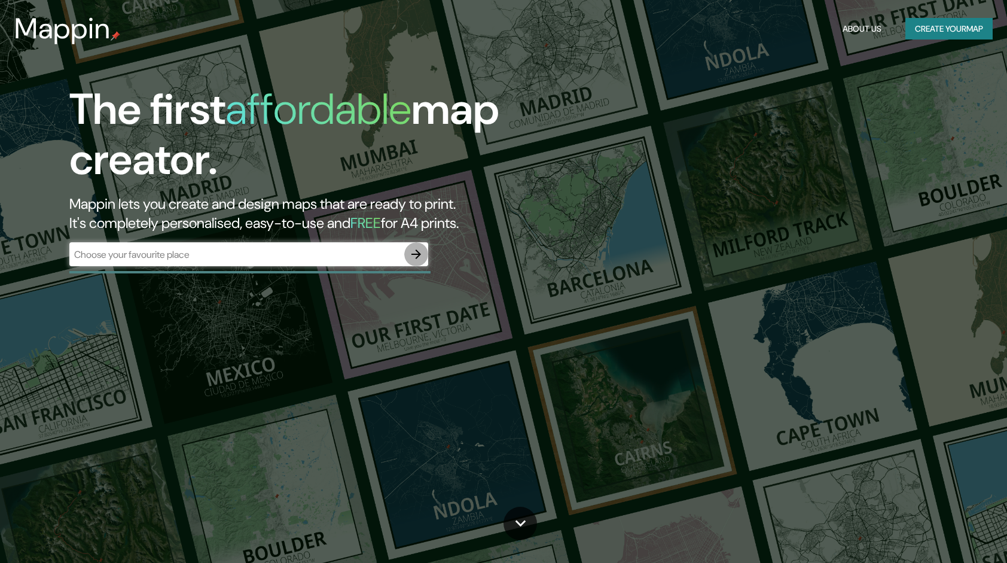
click at [414, 252] on icon "button" at bounding box center [416, 254] width 14 height 14
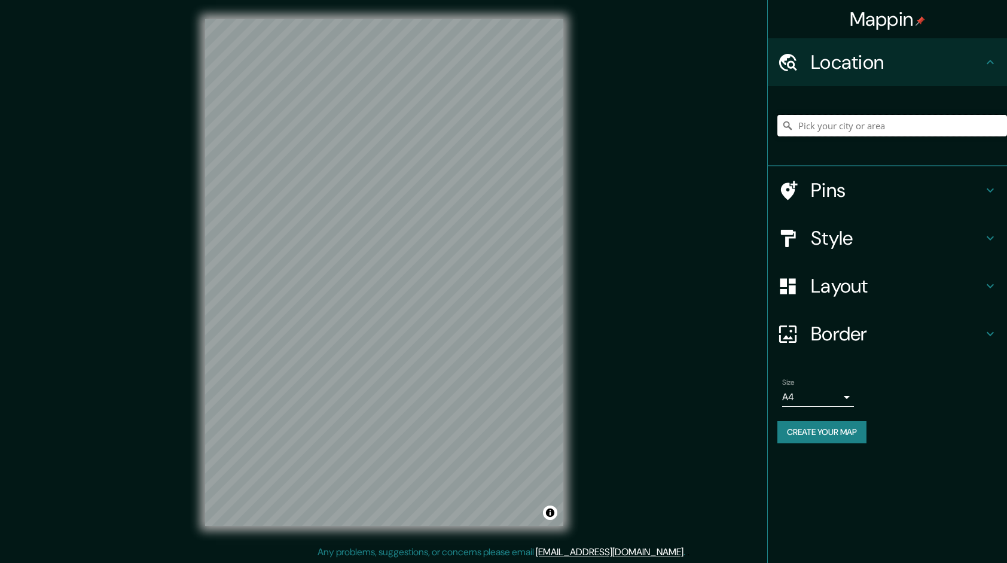
click at [852, 116] on input "Pick your city or area" at bounding box center [893, 126] width 230 height 22
type input "Busan, Corea del Sur"
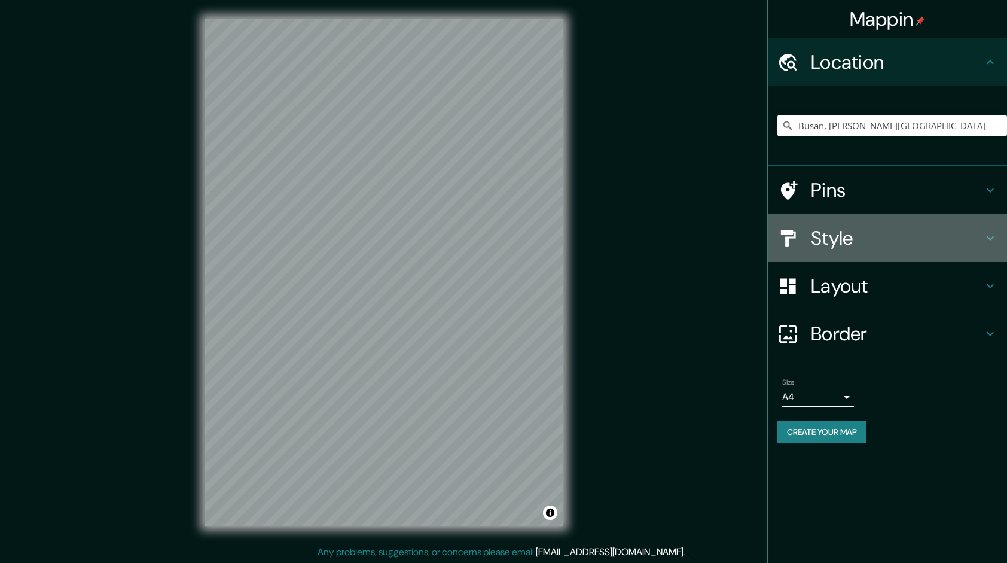
click at [860, 237] on h4 "Style" at bounding box center [897, 238] width 172 height 24
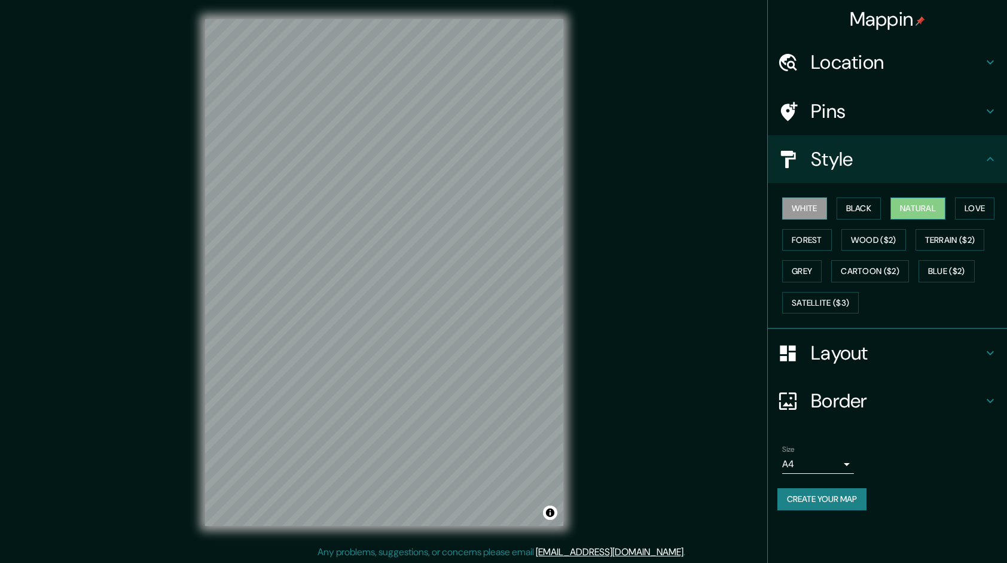
click at [913, 208] on button "Natural" at bounding box center [918, 208] width 55 height 22
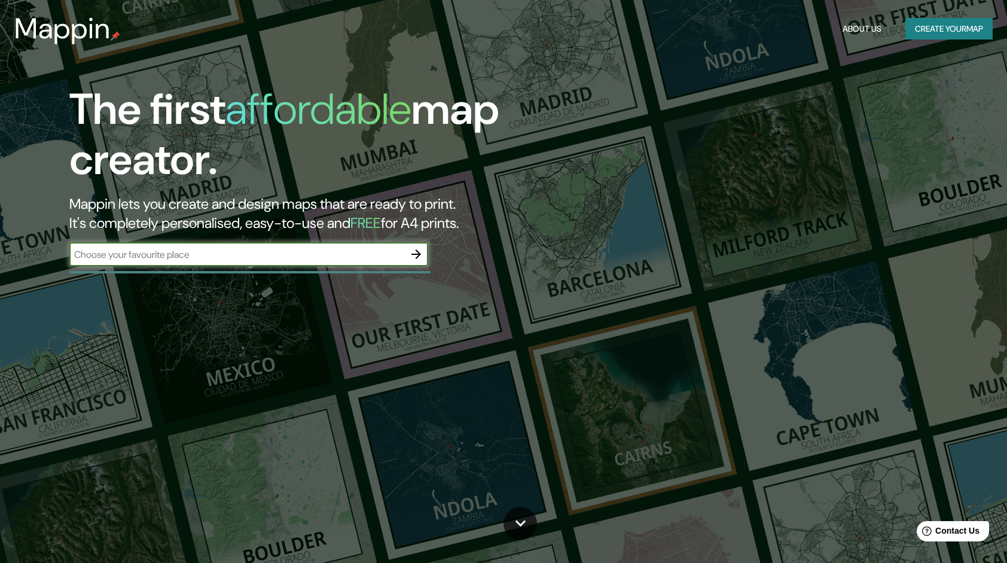
click at [418, 254] on icon "button" at bounding box center [417, 254] width 10 height 10
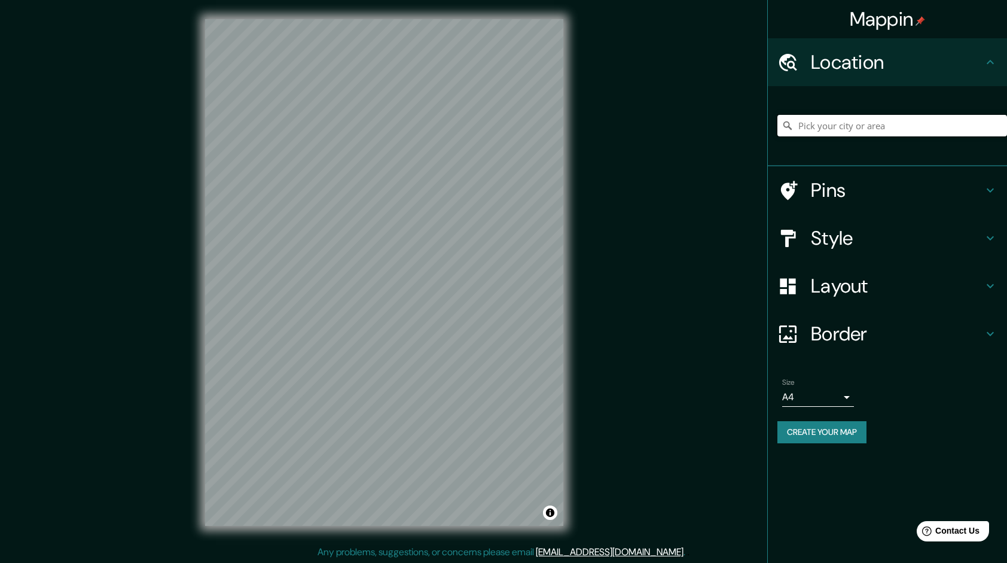
click at [822, 133] on input "Pick your city or area" at bounding box center [893, 126] width 230 height 22
paste input "Incheon"
type input "Incheon, Corea del Sur"
click at [835, 230] on h4 "Style" at bounding box center [897, 238] width 172 height 24
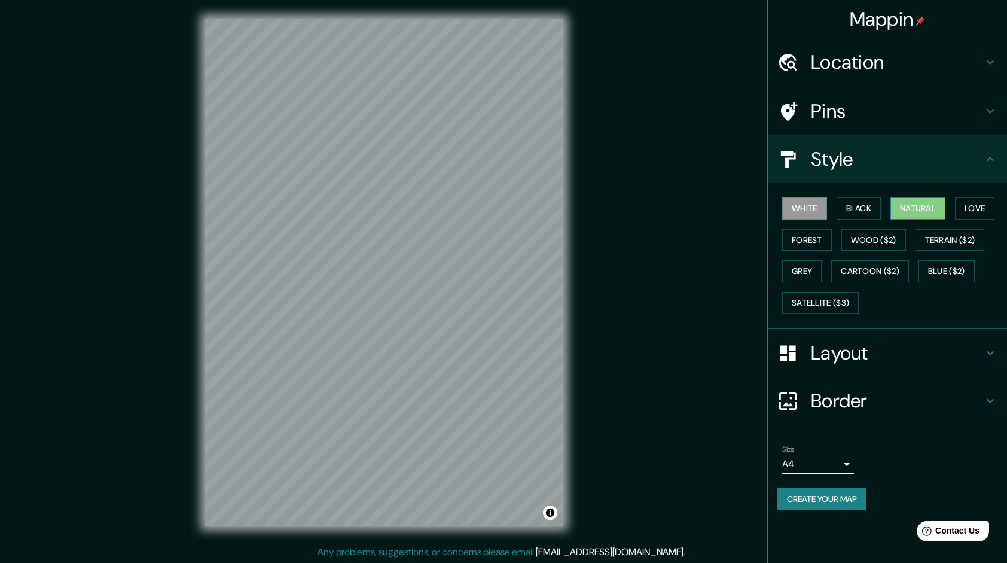
click at [906, 209] on button "Natural" at bounding box center [918, 208] width 55 height 22
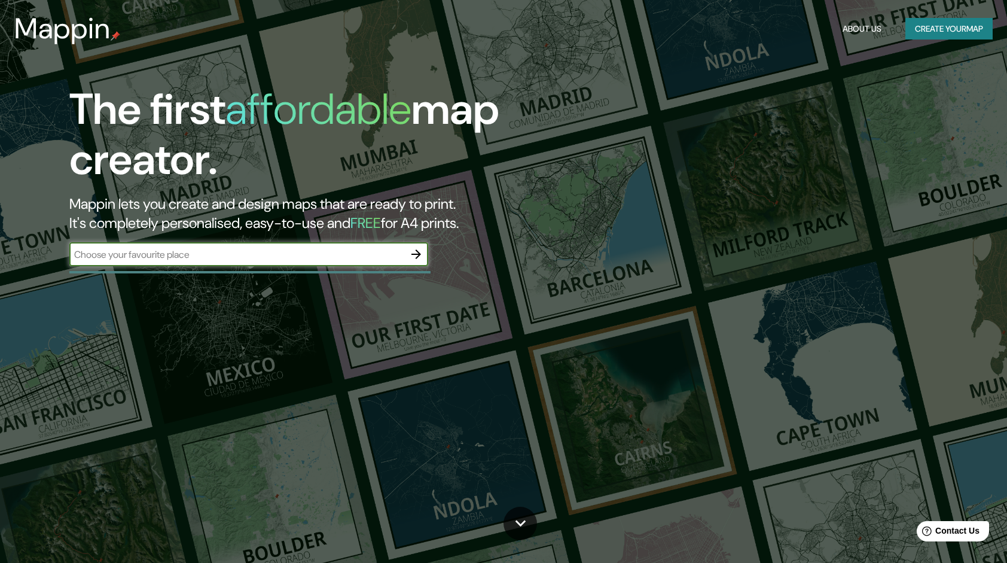
click at [415, 260] on icon "button" at bounding box center [416, 254] width 14 height 14
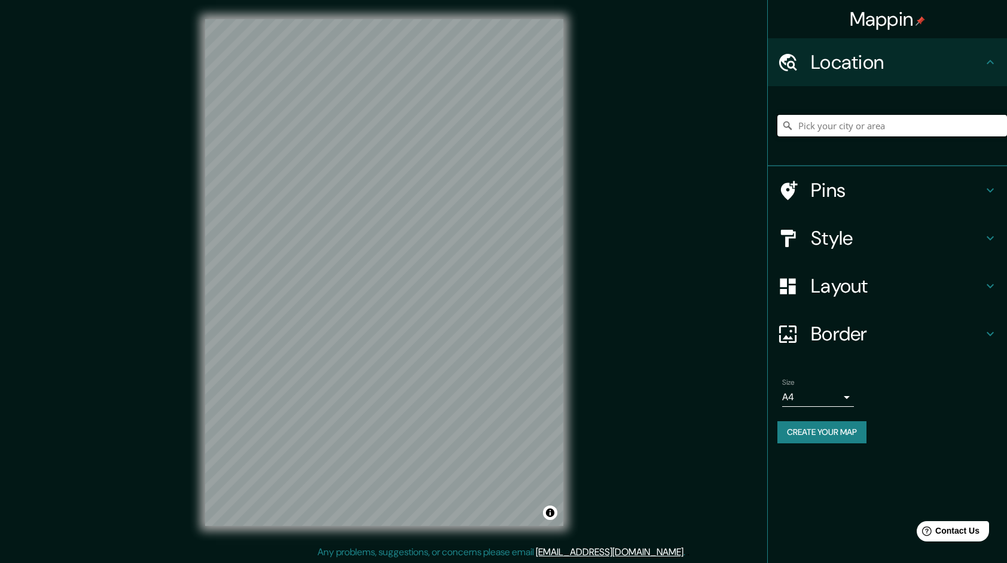
click at [810, 130] on input "Pick your city or area" at bounding box center [893, 126] width 230 height 22
paste input "Daegu"
type input "Daegu, Corea del Sur"
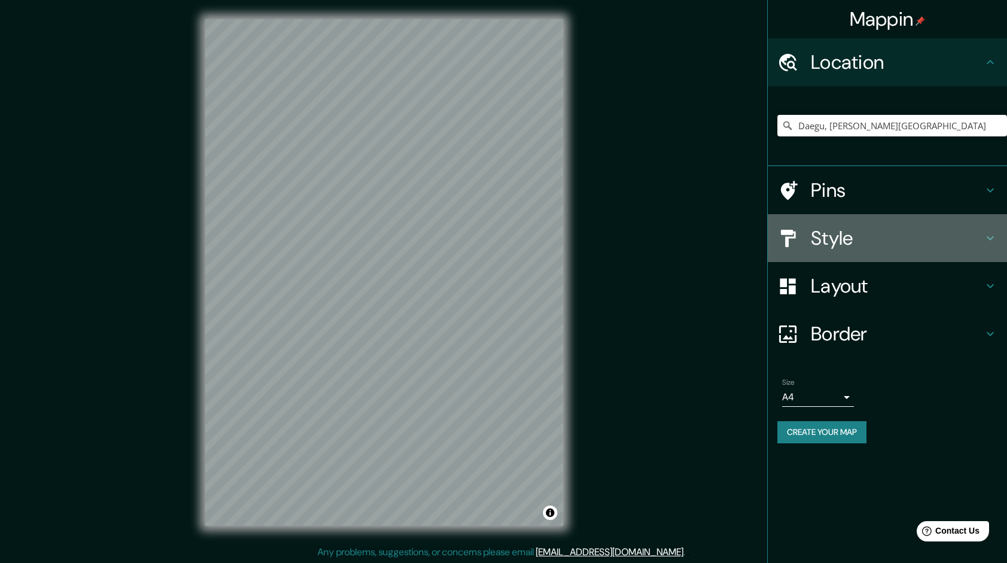
click at [866, 239] on h4 "Style" at bounding box center [897, 238] width 172 height 24
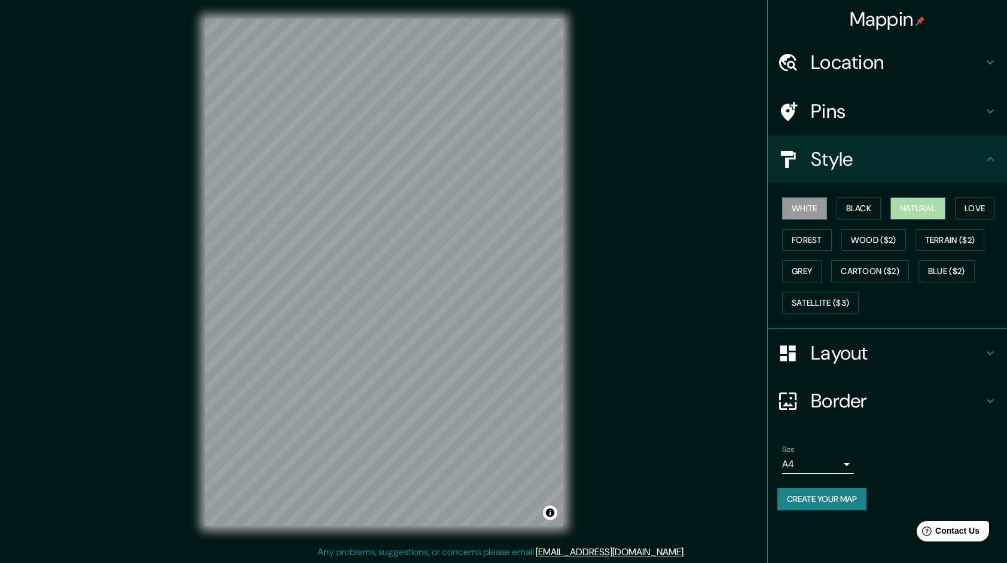
click at [932, 206] on button "Natural" at bounding box center [918, 208] width 55 height 22
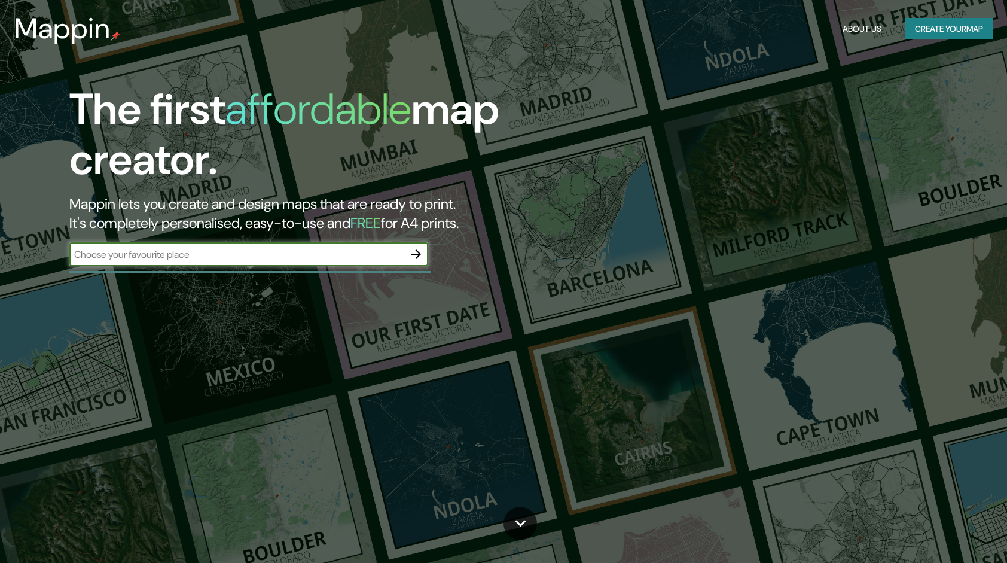
click at [419, 253] on icon "button" at bounding box center [417, 254] width 10 height 10
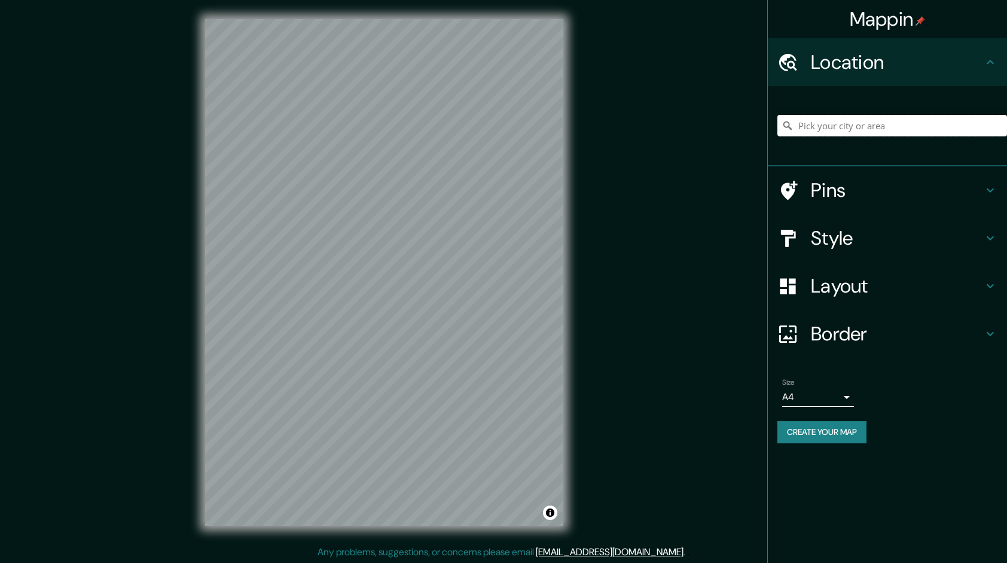
click at [823, 124] on input "Pick your city or area" at bounding box center [893, 126] width 230 height 22
paste input "Daejeon"
type input "Daejeon, [PERSON_NAME][GEOGRAPHIC_DATA]"
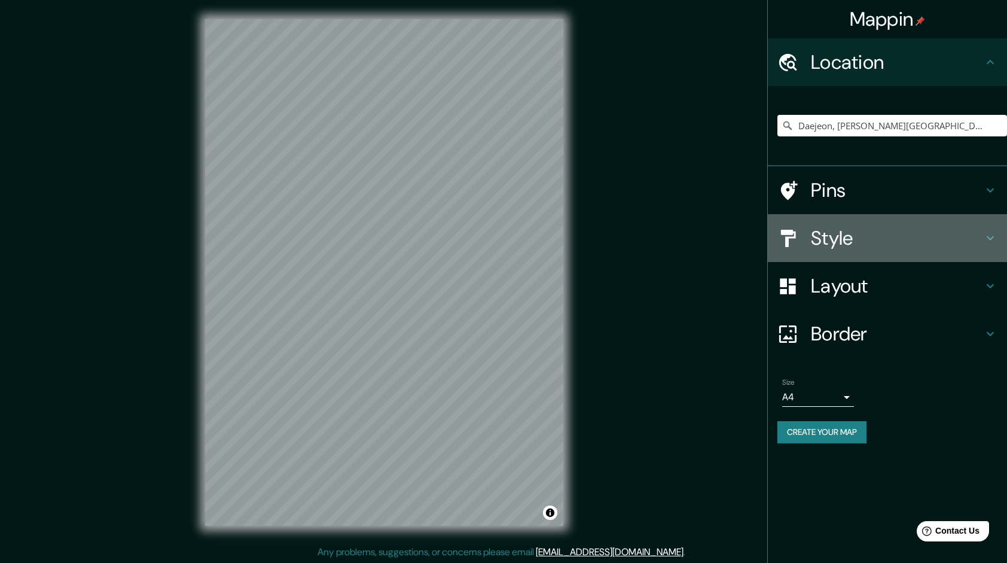
click at [833, 236] on h4 "Style" at bounding box center [897, 238] width 172 height 24
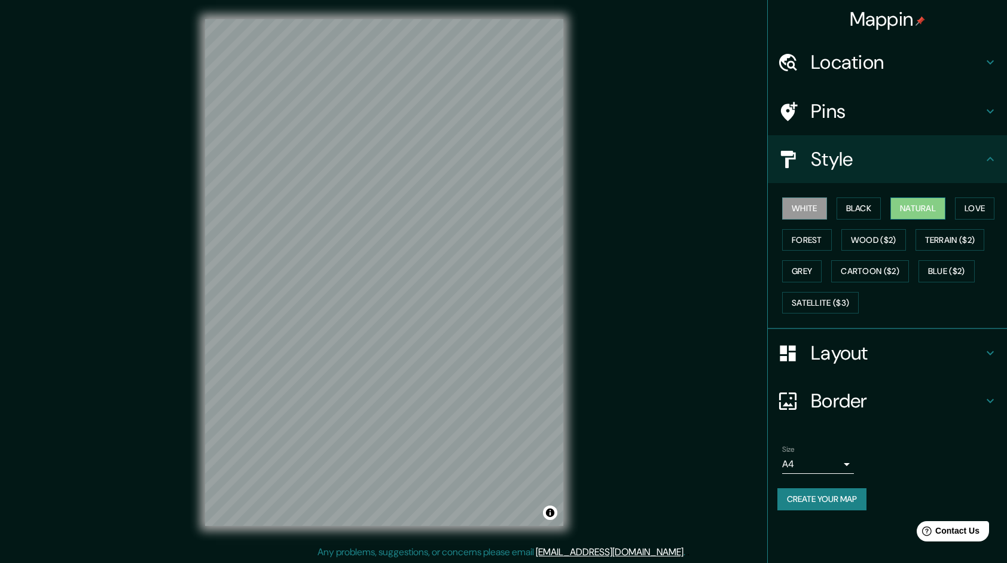
click at [925, 206] on button "Natural" at bounding box center [918, 208] width 55 height 22
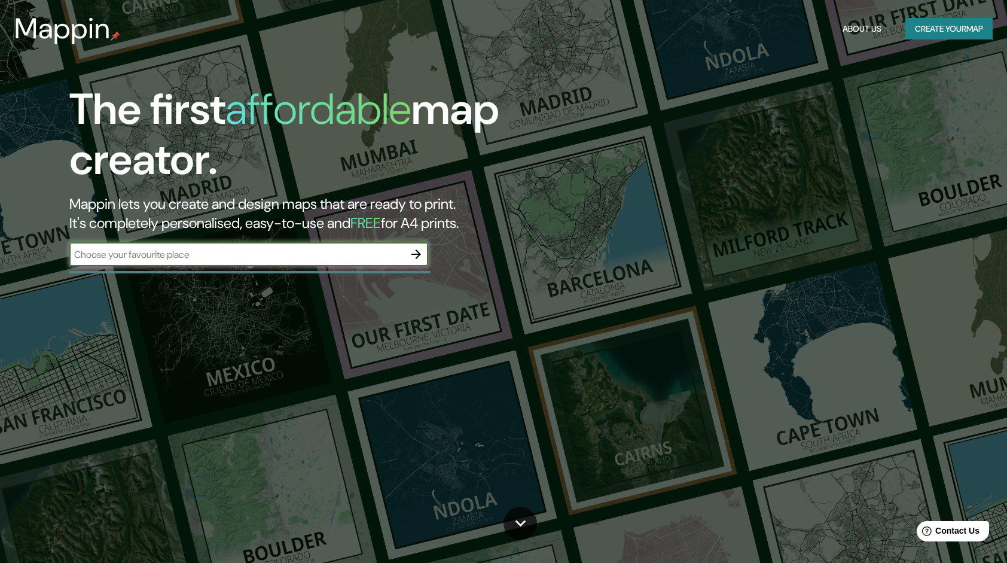
click at [419, 260] on icon "button" at bounding box center [416, 254] width 14 height 14
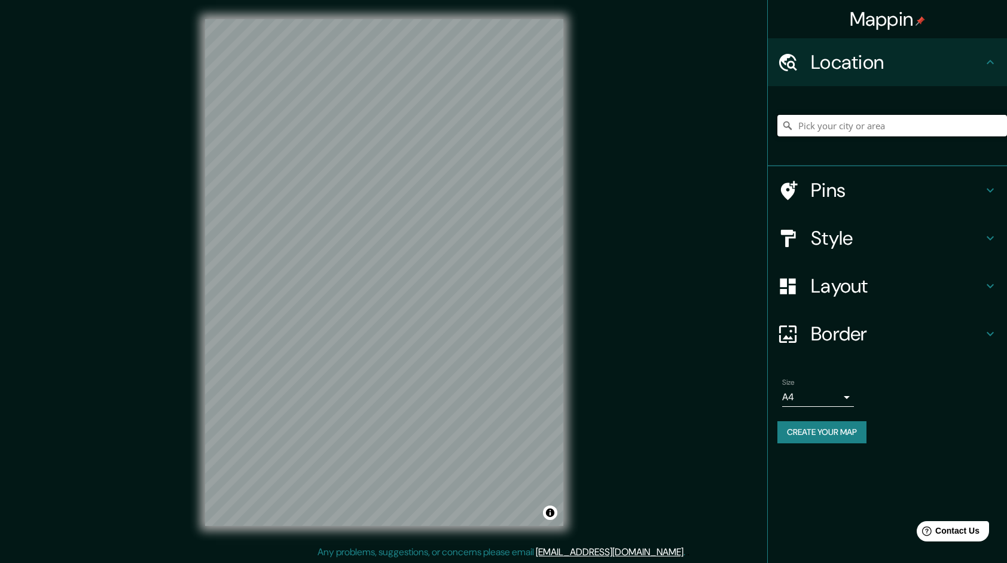
click at [943, 129] on input "Pick your city or area" at bounding box center [893, 126] width 230 height 22
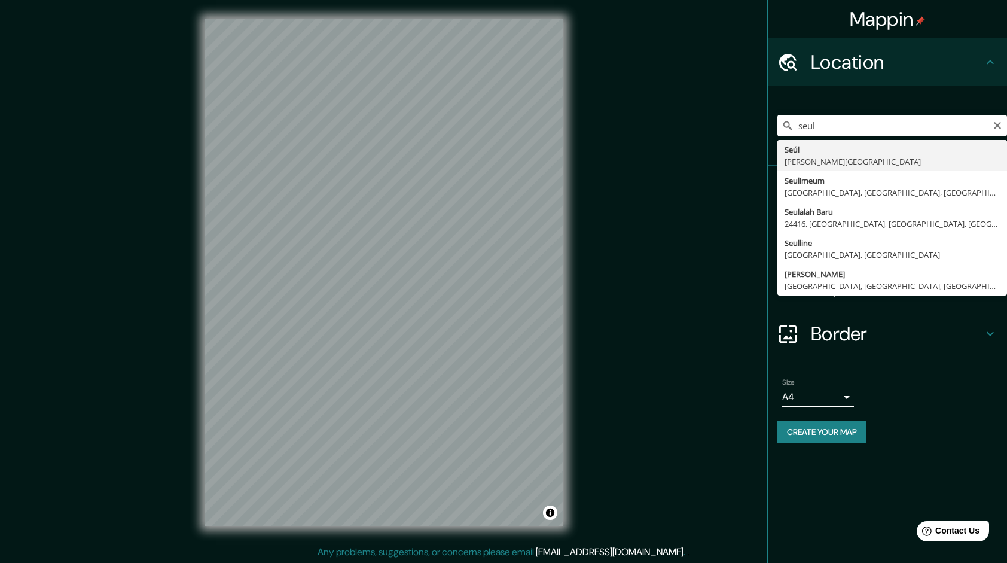
type input "Seúl, Corea del Sur"
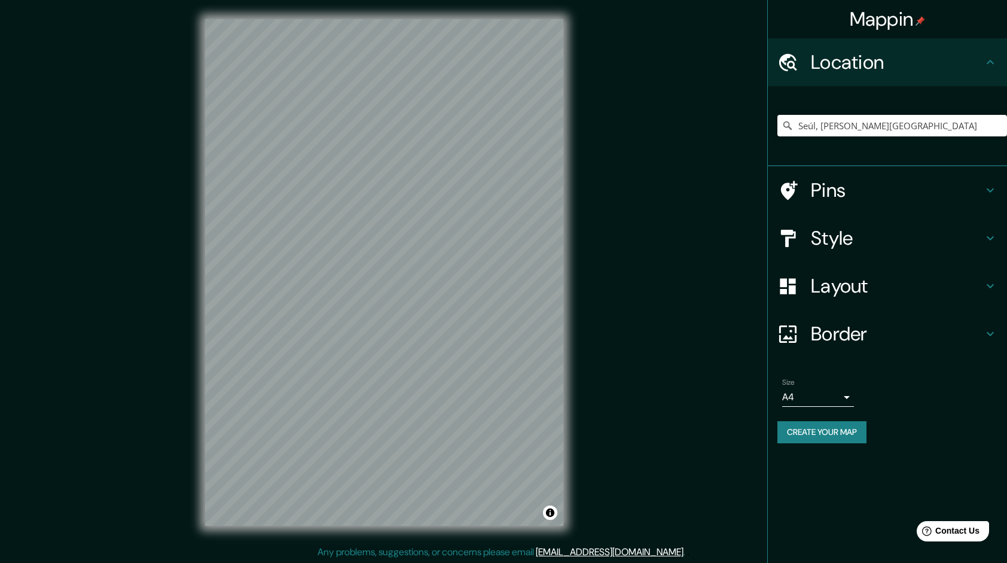
click at [865, 237] on h4 "Style" at bounding box center [897, 238] width 172 height 24
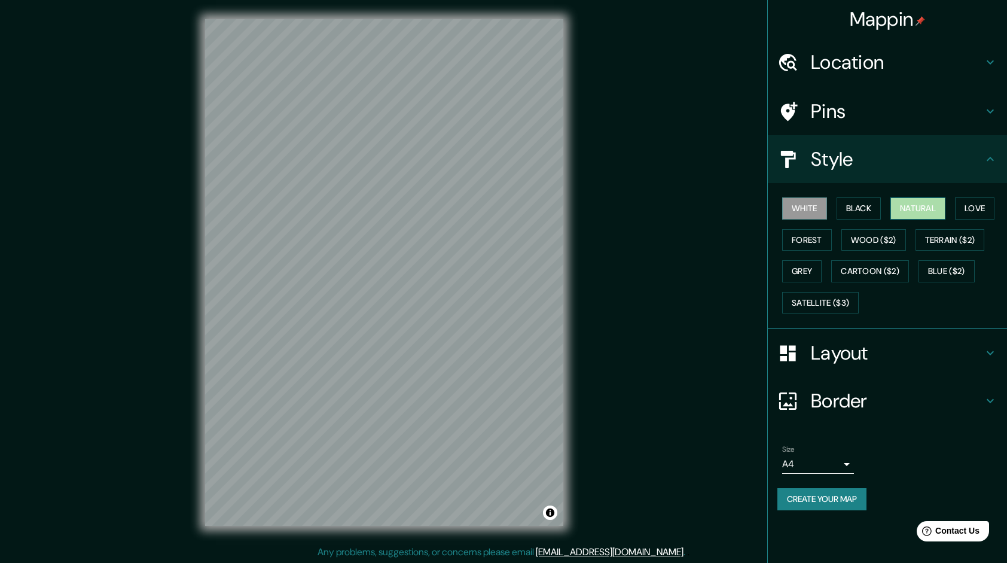
click at [919, 209] on button "Natural" at bounding box center [918, 208] width 55 height 22
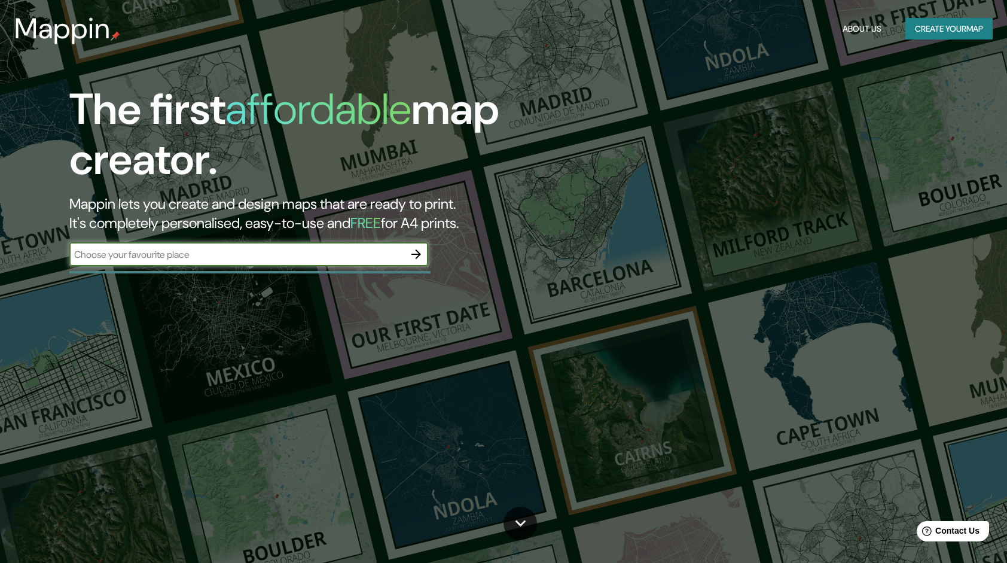
click at [413, 256] on icon "button" at bounding box center [416, 254] width 14 height 14
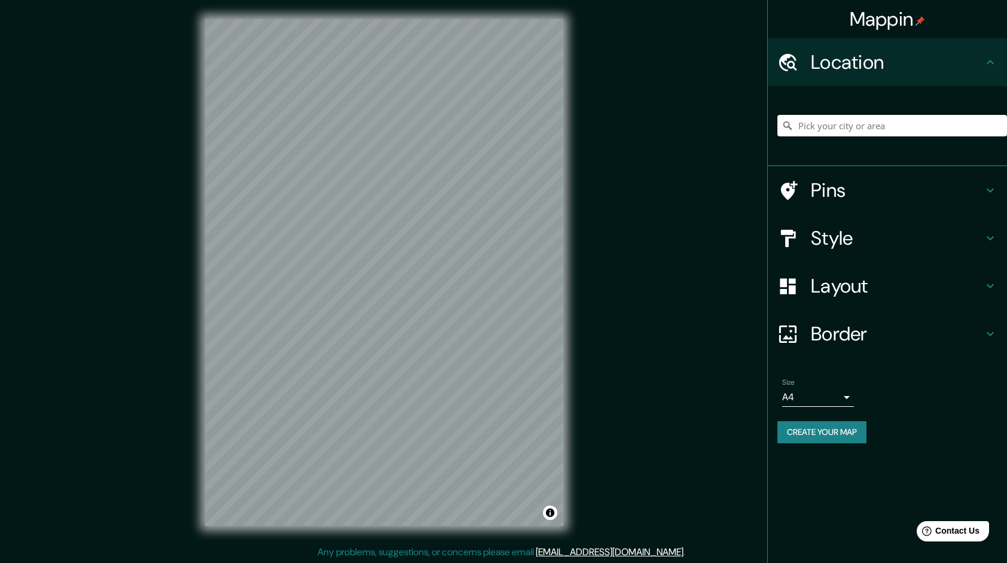
click at [816, 121] on input "Pick your city or area" at bounding box center [893, 126] width 230 height 22
paste input "Incheon"
type input "Incheon, [PERSON_NAME][GEOGRAPHIC_DATA]"
click at [876, 242] on h4 "Style" at bounding box center [897, 238] width 172 height 24
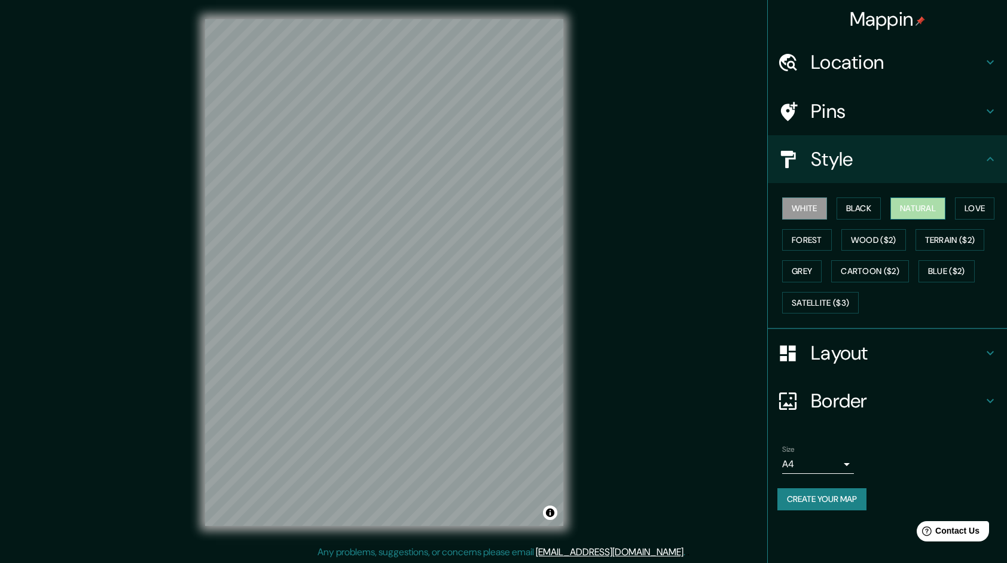
click at [928, 211] on button "Natural" at bounding box center [918, 208] width 55 height 22
click at [718, 331] on div "Mappin Location [GEOGRAPHIC_DATA], [PERSON_NAME][GEOGRAPHIC_DATA] Incheon [PERS…" at bounding box center [503, 282] width 1007 height 564
click at [615, 359] on div "Mappin Location [GEOGRAPHIC_DATA], [PERSON_NAME][GEOGRAPHIC_DATA] Incheon [PERS…" at bounding box center [503, 282] width 1007 height 564
